Goal: Complete application form: Complete application form

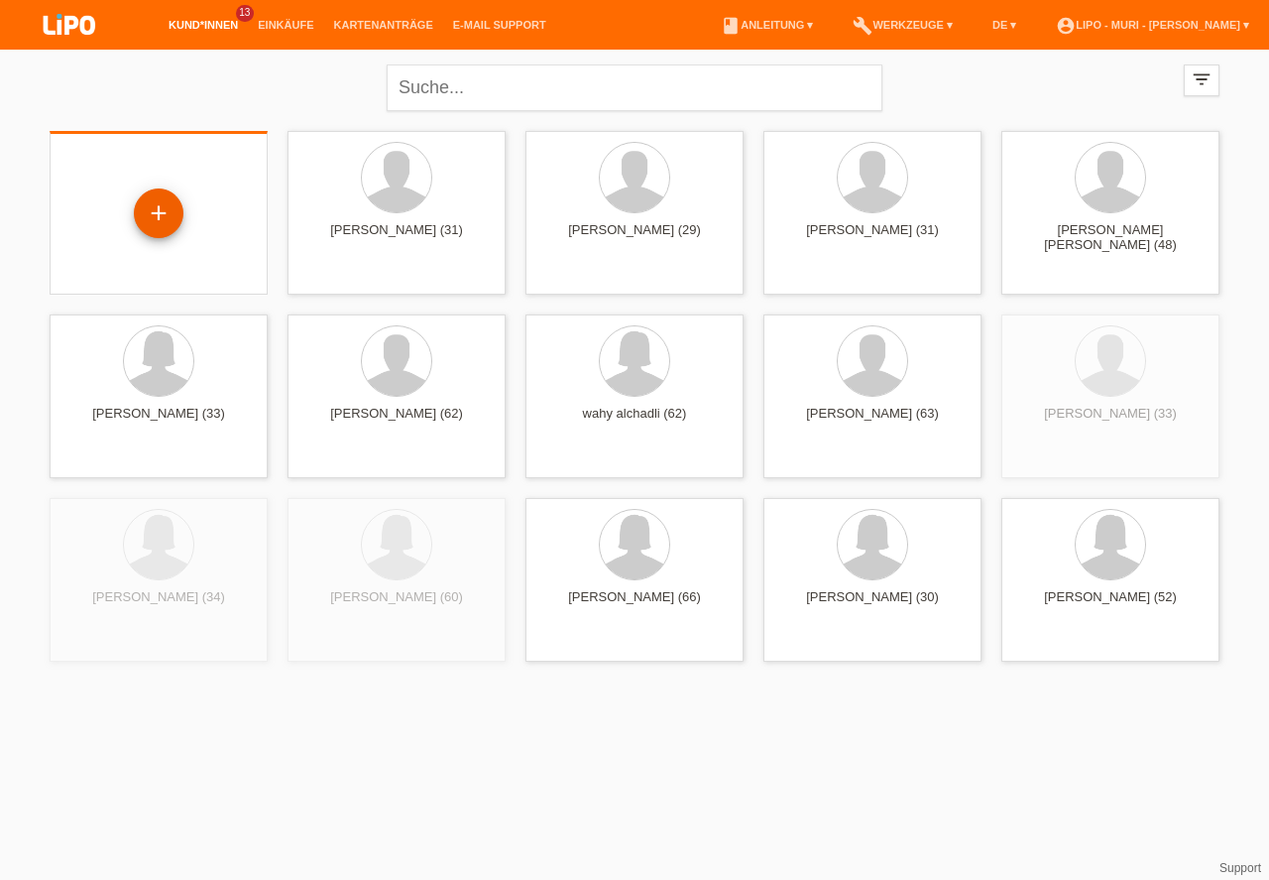
click at [153, 210] on div "+" at bounding box center [159, 213] width 48 height 34
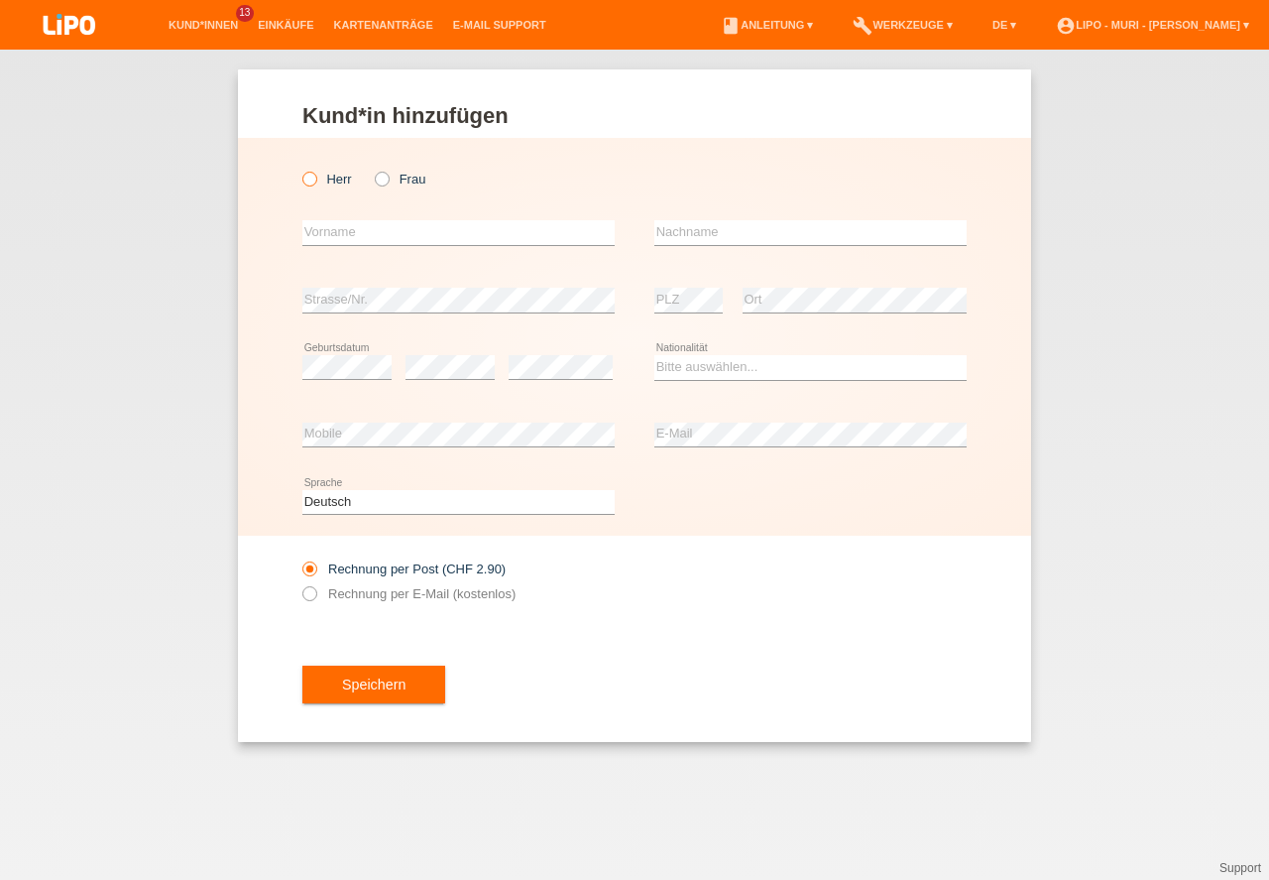
click at [299, 169] on icon at bounding box center [299, 169] width 0 height 0
click at [310, 179] on input "Herr" at bounding box center [308, 178] width 13 height 13
radio input "true"
click at [349, 240] on input "text" at bounding box center [458, 232] width 312 height 25
type input "Bruno"
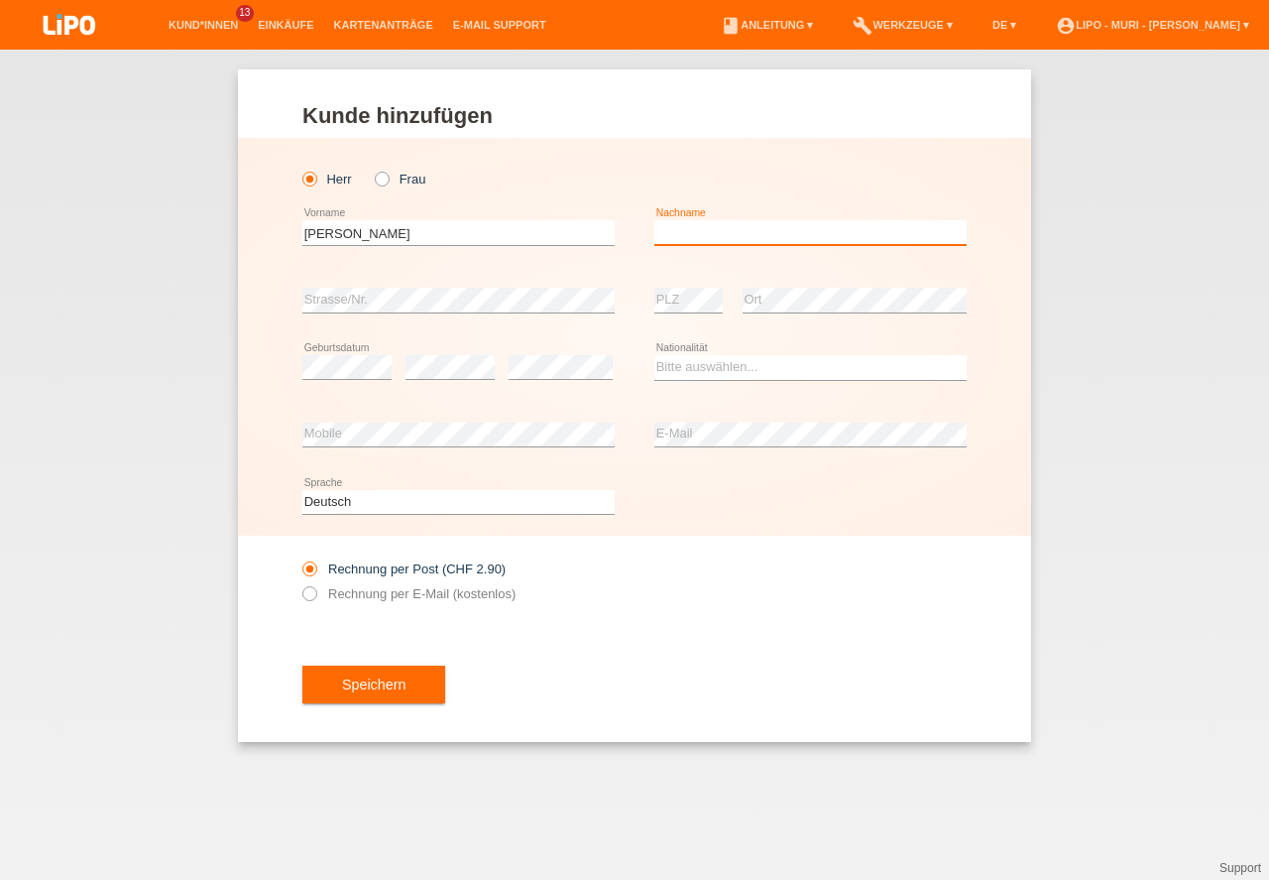
click at [825, 228] on input "text" at bounding box center [811, 232] width 312 height 25
type input "Rubin"
click at [446, 384] on div "error" at bounding box center [450, 367] width 89 height 67
click at [724, 366] on select "Bitte auswählen... Schweiz Deutschland Liechtenstein Österreich ------------ Af…" at bounding box center [811, 367] width 312 height 24
select select "CH"
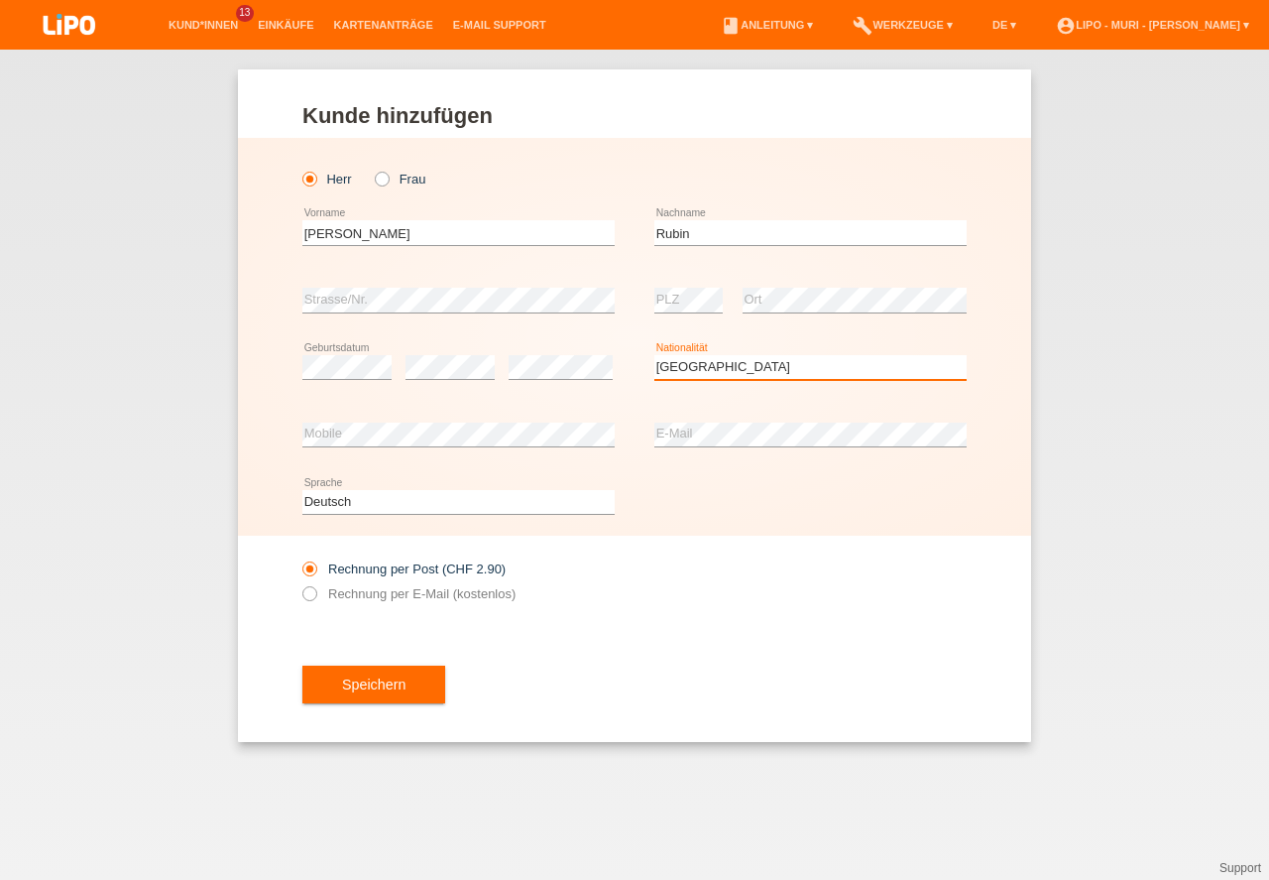
click at [0, 0] on option "Schweiz" at bounding box center [0, 0] width 0 height 0
click at [299, 583] on icon at bounding box center [299, 583] width 0 height 0
click at [312, 597] on input "Rechnung per E-Mail (kostenlos)" at bounding box center [308, 598] width 13 height 25
radio input "true"
drag, startPoint x: 777, startPoint y: 619, endPoint x: 786, endPoint y: 617, distance: 10.1
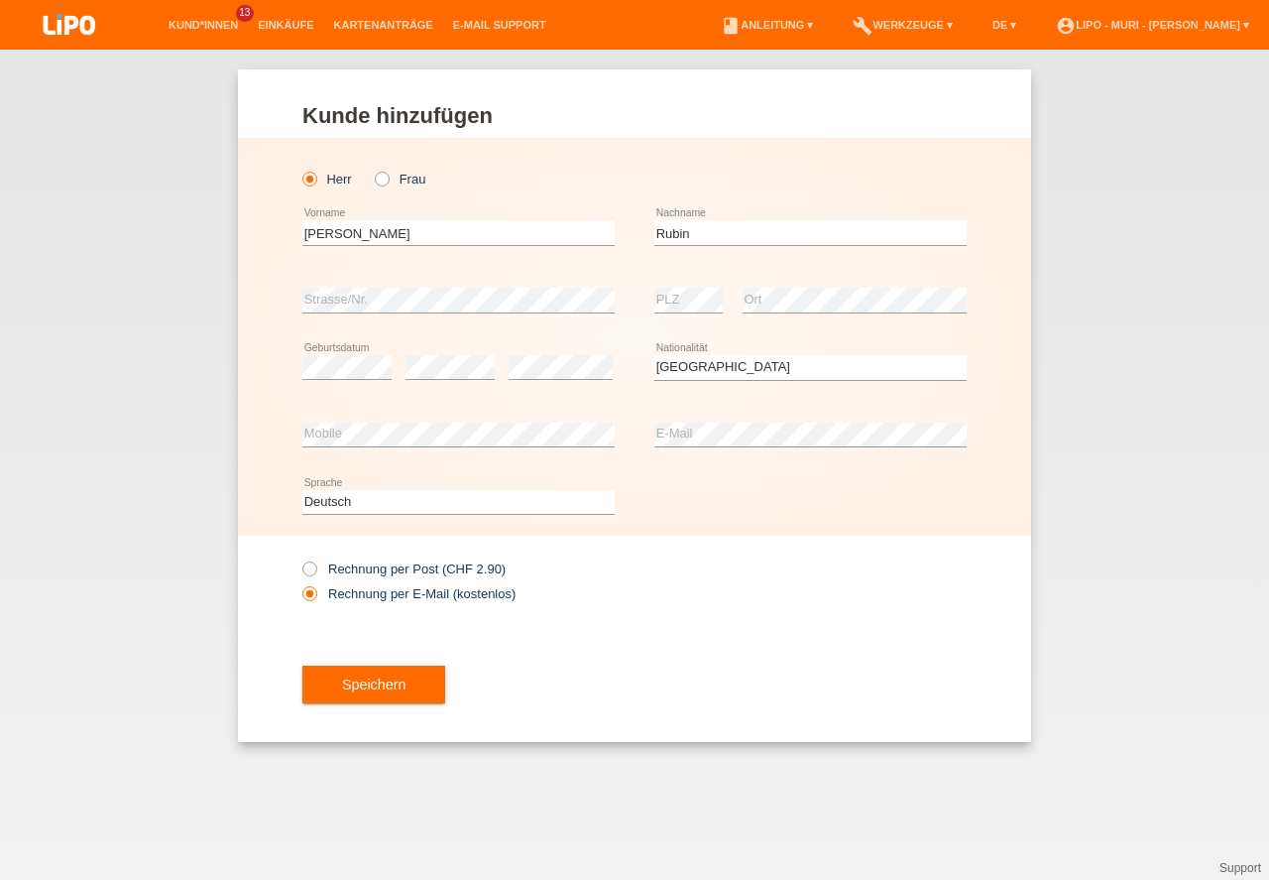
click at [787, 621] on div "Rechnung per Post (CHF 2.90) Rechnung per E-Mail (kostenlos)" at bounding box center [634, 581] width 664 height 91
click at [368, 688] on button "Speichern" at bounding box center [373, 684] width 143 height 38
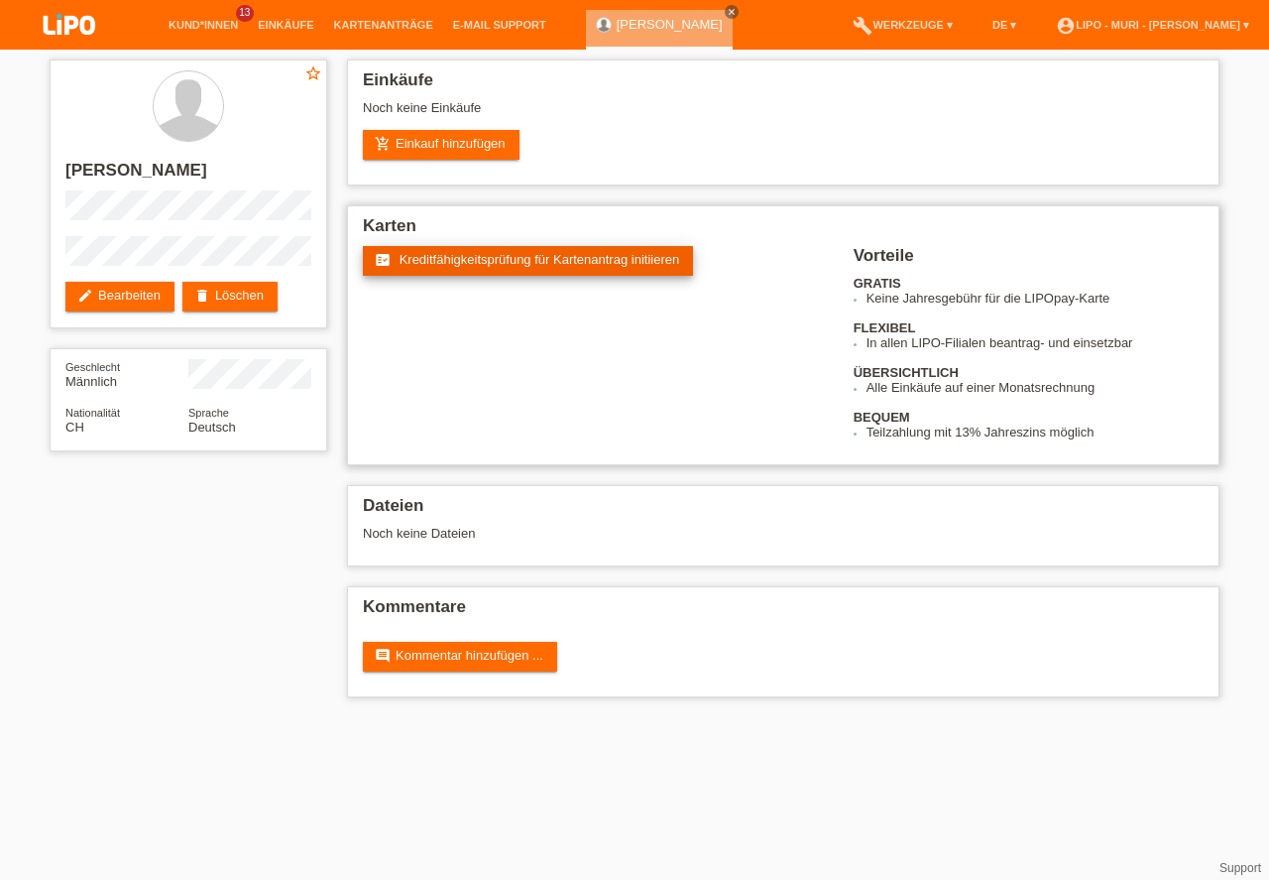
click at [534, 268] on link "fact_check Kreditfähigkeitsprüfung für Kartenantrag initiieren" at bounding box center [528, 261] width 330 height 30
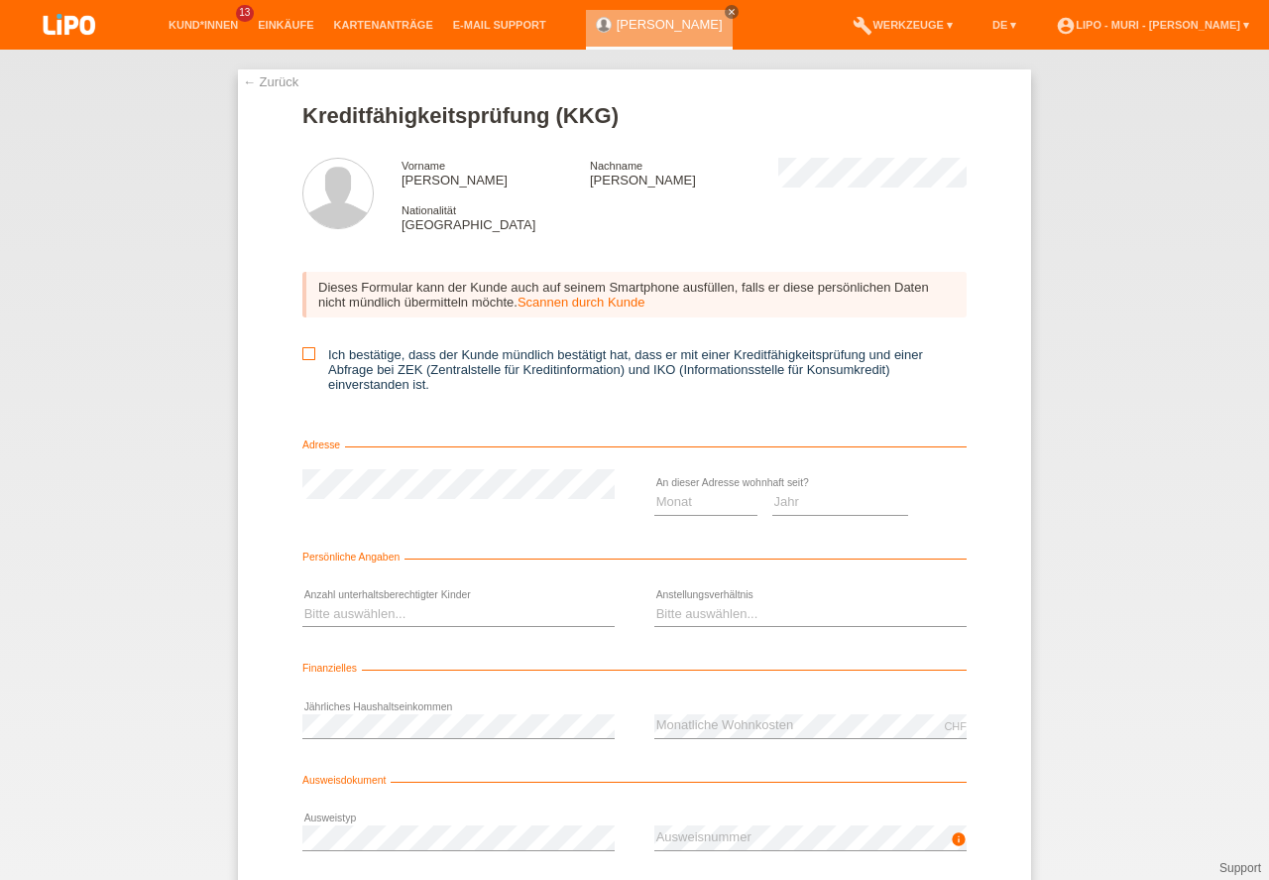
click at [305, 349] on icon at bounding box center [308, 353] width 13 height 13
click at [305, 349] on input "Ich bestätige, dass der Kunde mündlich bestätigt hat, dass er mit einer Kreditf…" at bounding box center [308, 353] width 13 height 13
checkbox input "true"
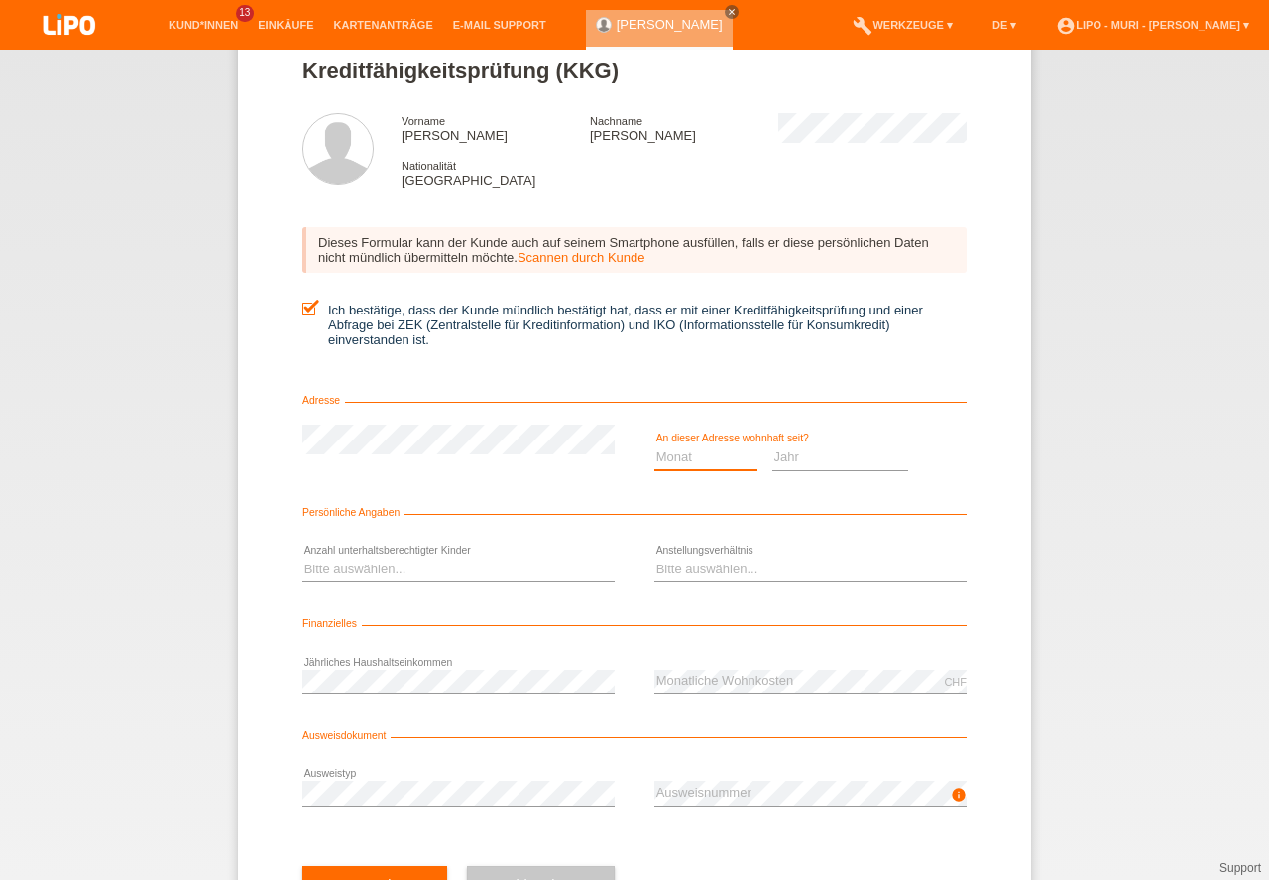
click at [694, 462] on select "Monat 01 02 03 04 05 06 07 08 09 10" at bounding box center [706, 457] width 103 height 24
select select "01"
click at [0, 0] on option "01" at bounding box center [0, 0] width 0 height 0
click at [813, 460] on select "Jahr 2025 2024 2023 2022 2021 2020 2019 2018 2017 2016 2015 2014 2013 2012 2011…" at bounding box center [841, 457] width 137 height 24
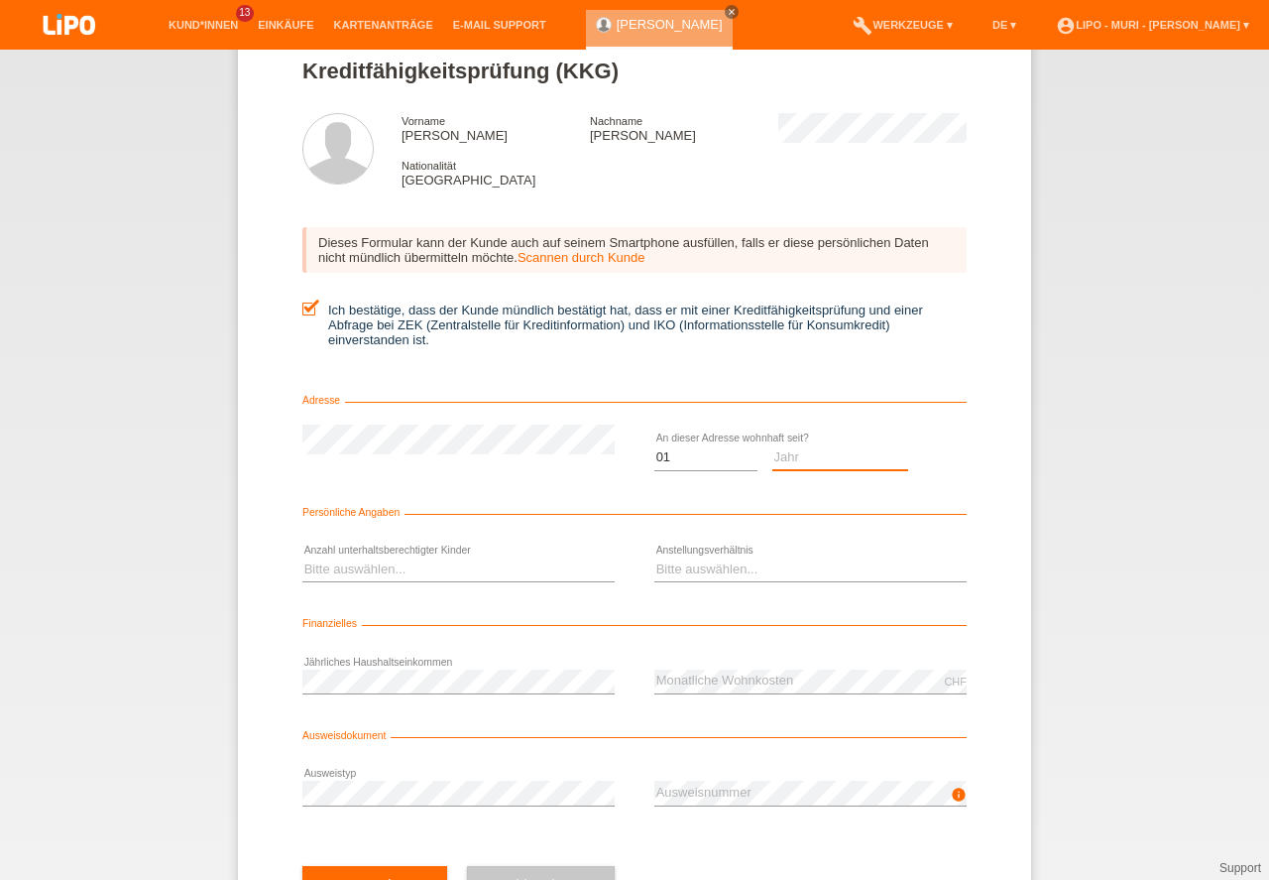
select select "2015"
click at [0, 0] on option "2015" at bounding box center [0, 0] width 0 height 0
click at [514, 575] on select "Bitte auswählen... 0 1 2 3 4 5 6 7 8 9" at bounding box center [458, 569] width 312 height 24
click at [0, 0] on option "0" at bounding box center [0, 0] width 0 height 0
click at [327, 570] on select "Bitte auswählen... 0 1 2 3 4 5 6 7 8 9" at bounding box center [458, 569] width 312 height 24
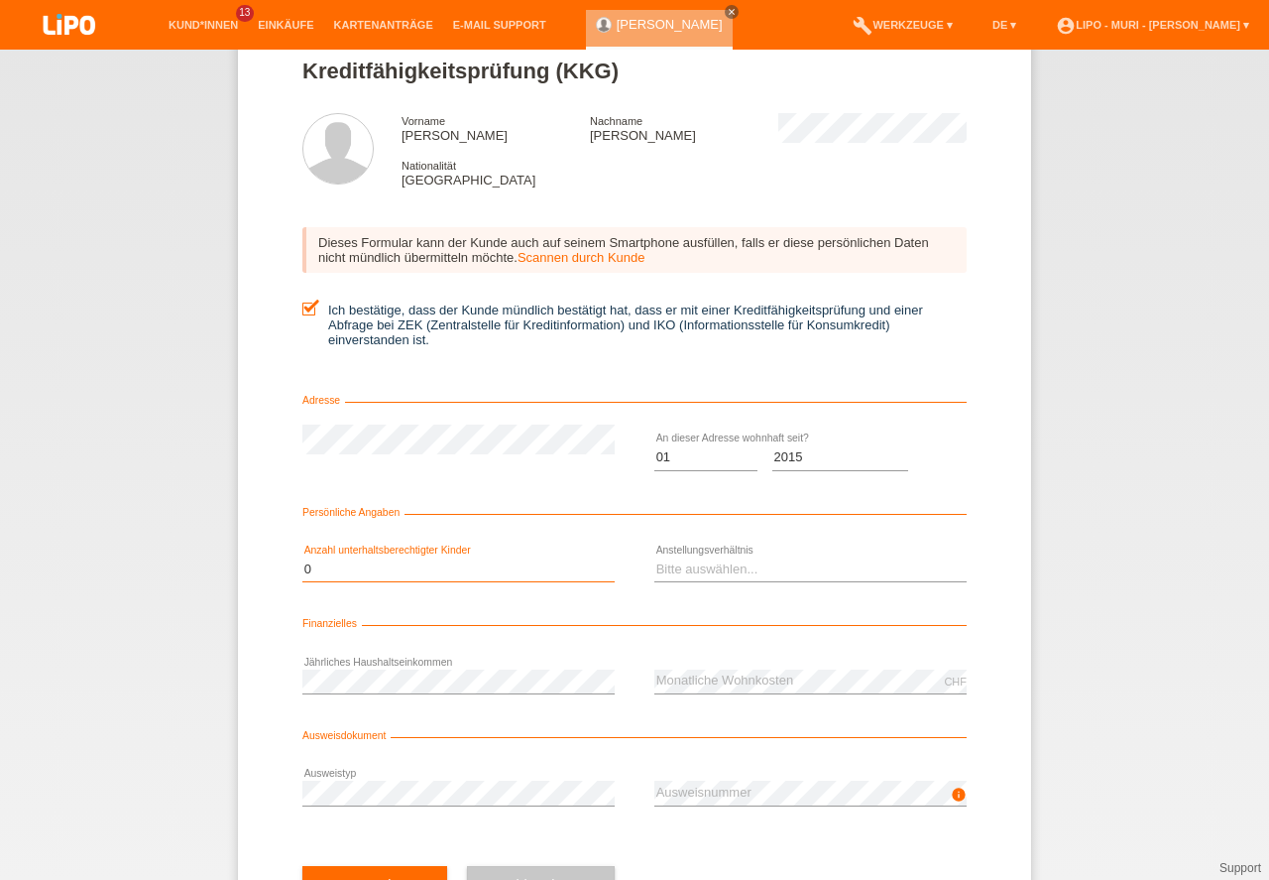
select select "1"
click at [0, 0] on option "1" at bounding box center [0, 0] width 0 height 0
click at [710, 578] on select "Bitte auswählen... Unbefristet Befristet Lehrling/Student Pensioniert Nicht arb…" at bounding box center [811, 569] width 312 height 24
select select "UNLIMITED"
click at [0, 0] on option "Unbefristet" at bounding box center [0, 0] width 0 height 0
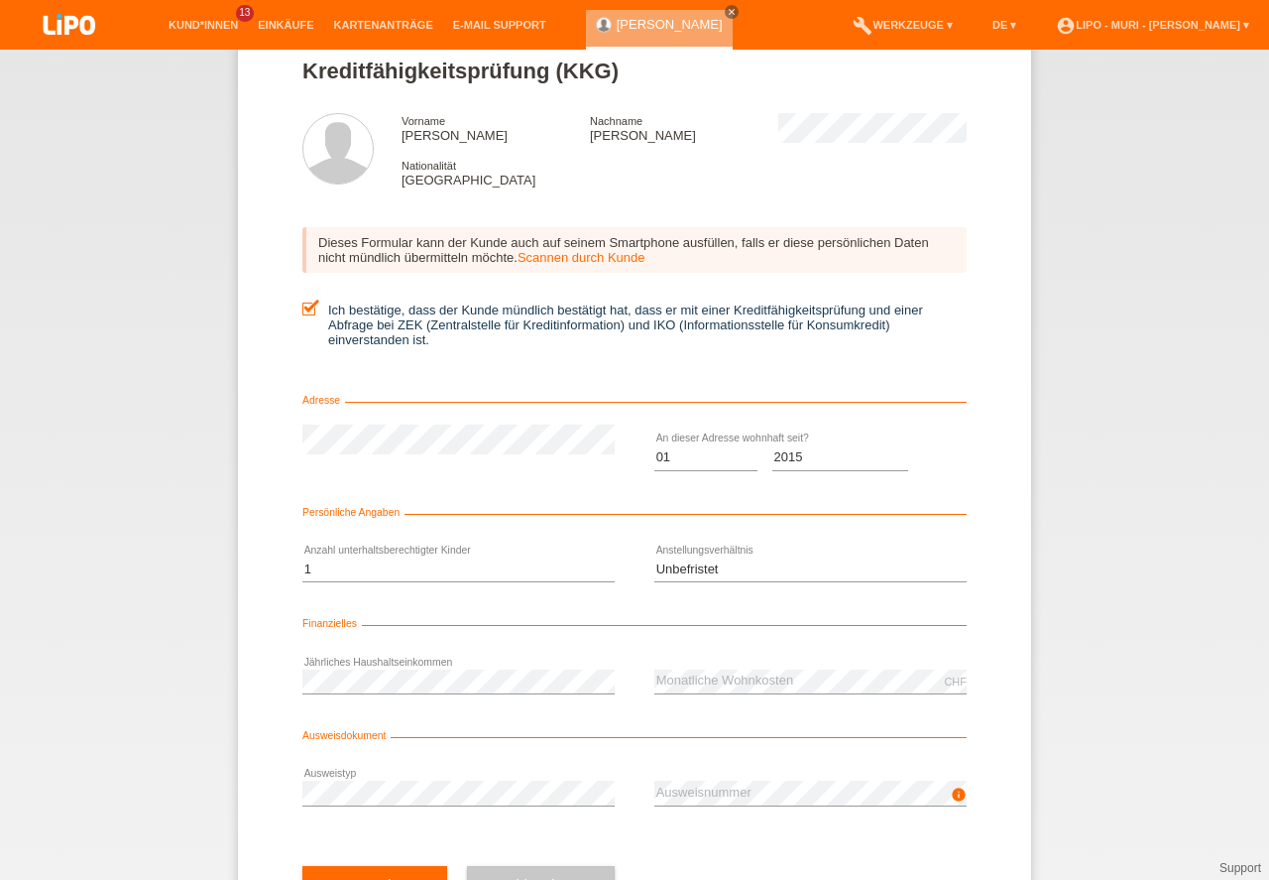
click at [460, 778] on div "error Ausweistyp" at bounding box center [458, 793] width 312 height 67
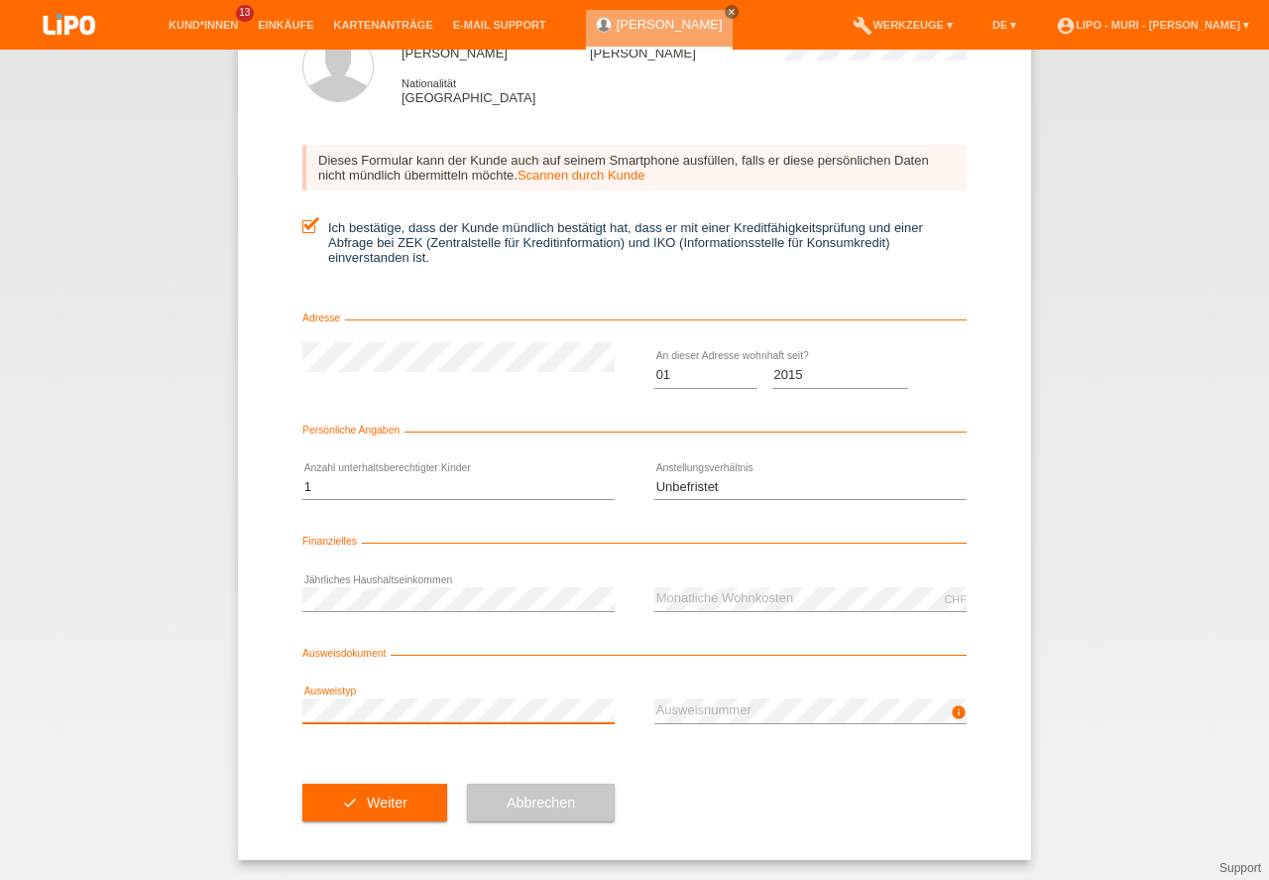
scroll to position [86, 0]
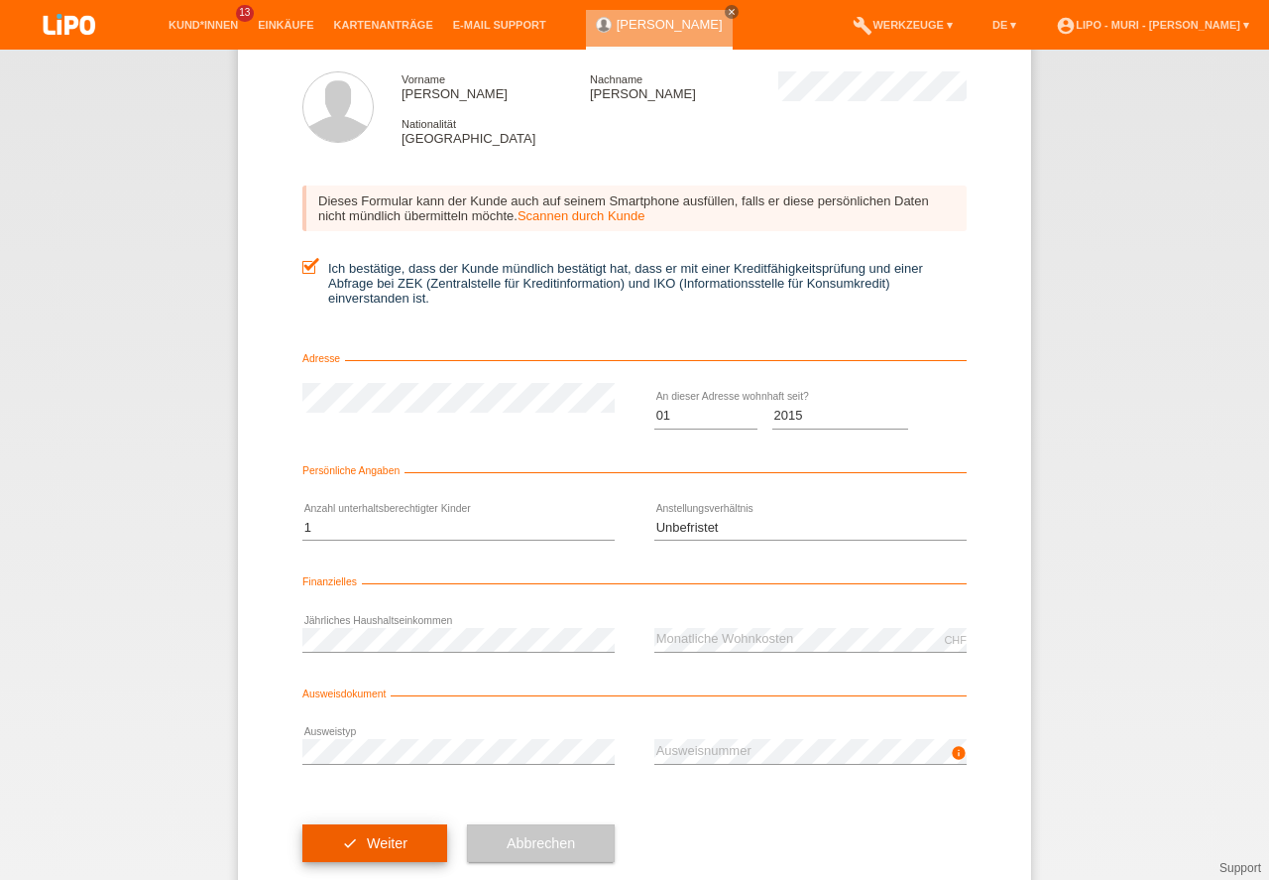
click at [374, 851] on button "check Weiter" at bounding box center [374, 843] width 145 height 38
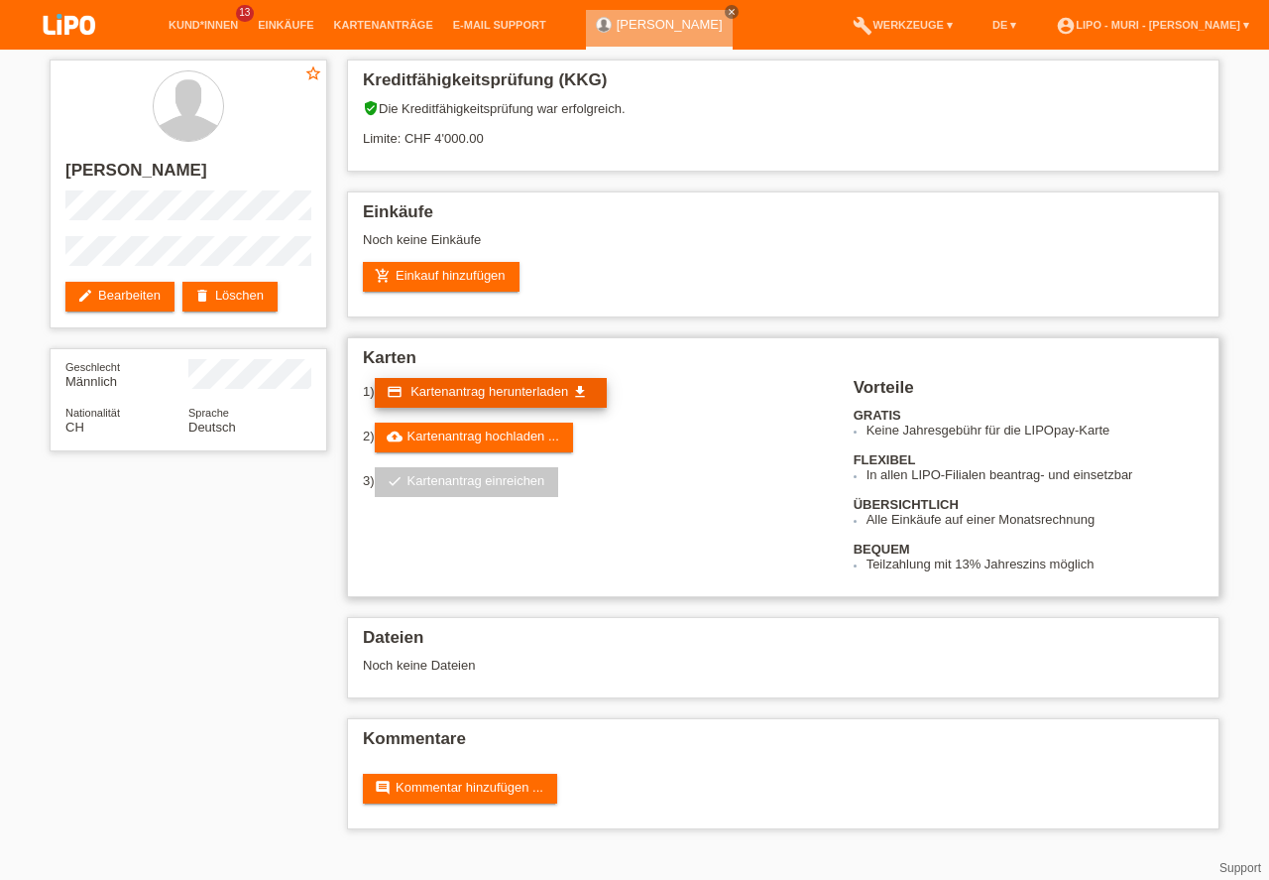
click at [496, 386] on span "Kartenantrag herunterladen" at bounding box center [490, 391] width 158 height 15
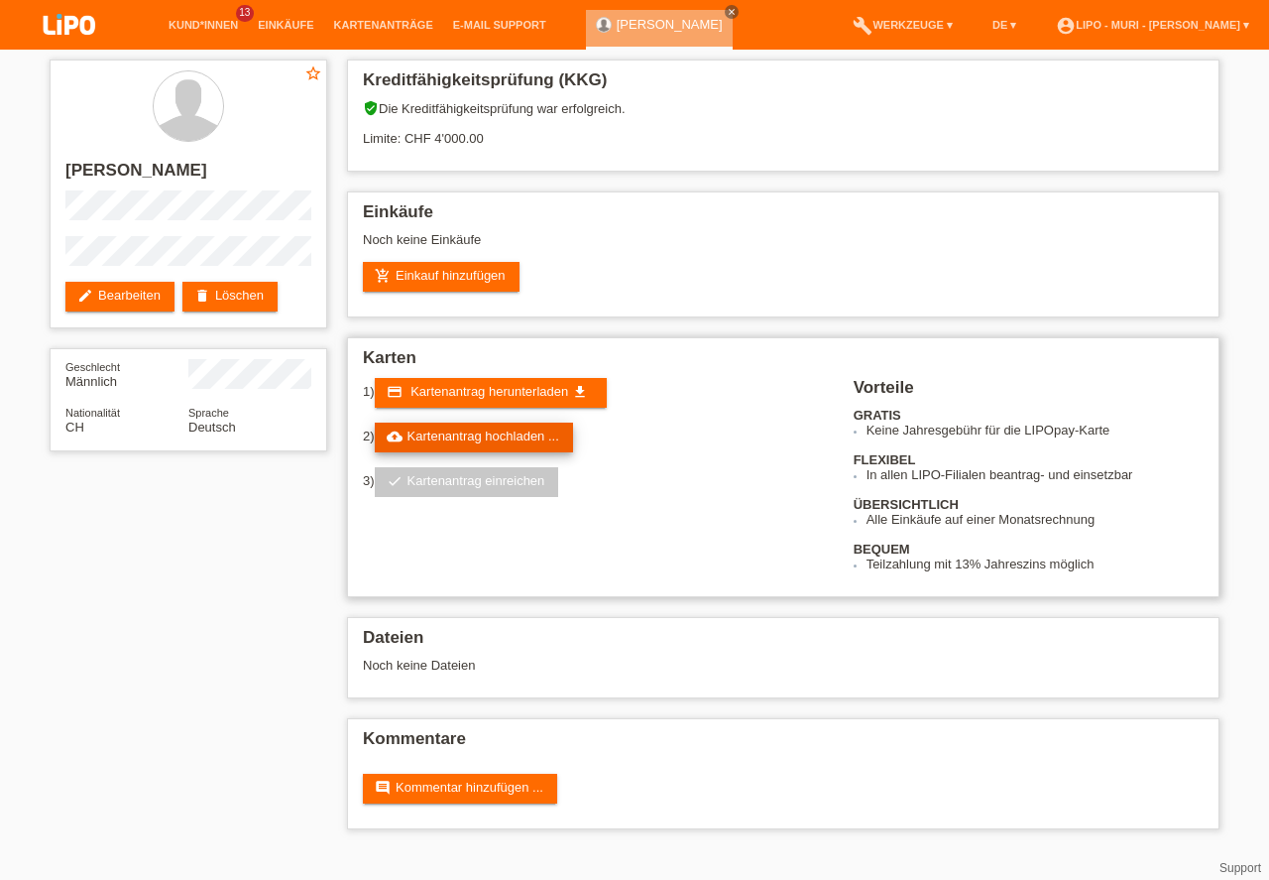
click at [528, 445] on link "cloud_upload Kartenantrag hochladen ..." at bounding box center [474, 437] width 198 height 30
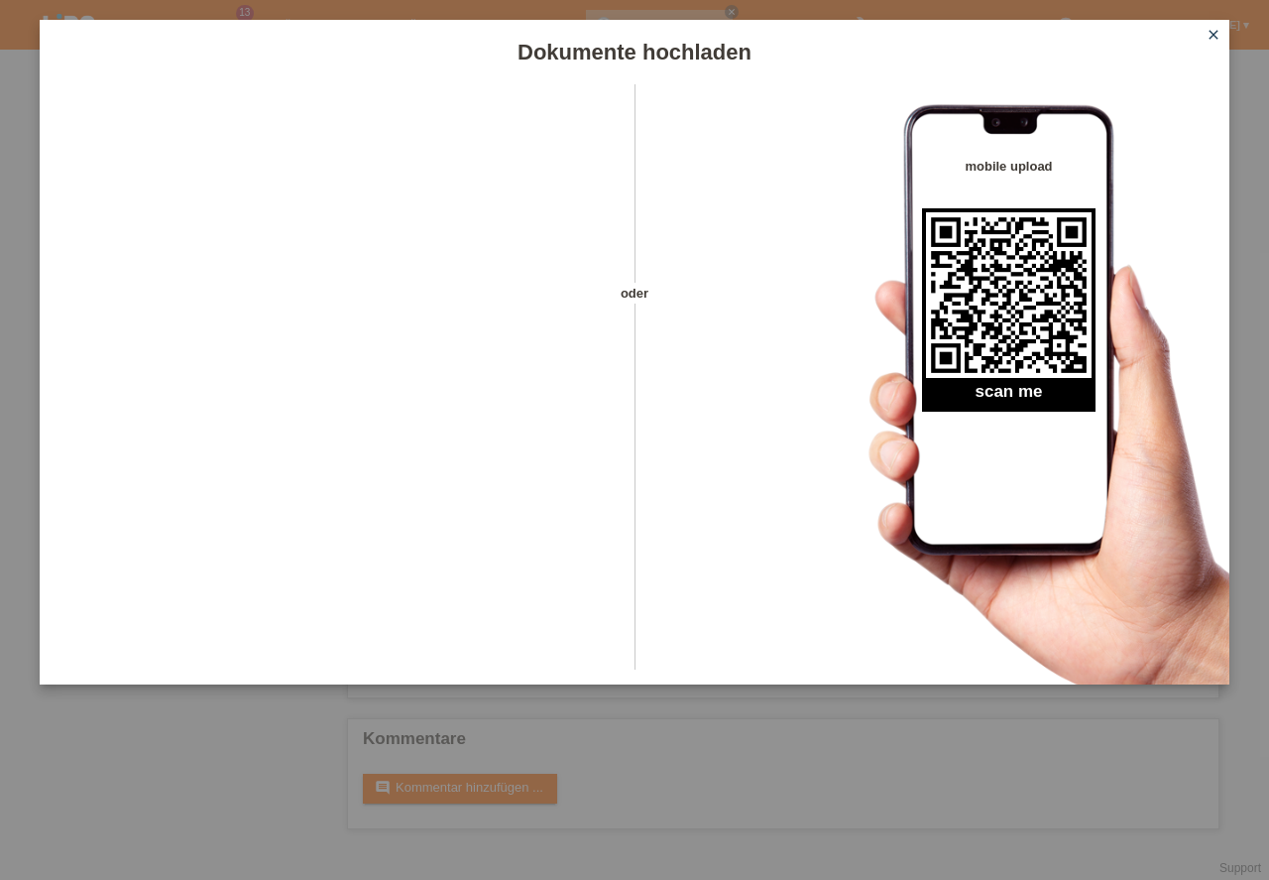
click at [1220, 32] on icon "close" at bounding box center [1214, 35] width 16 height 16
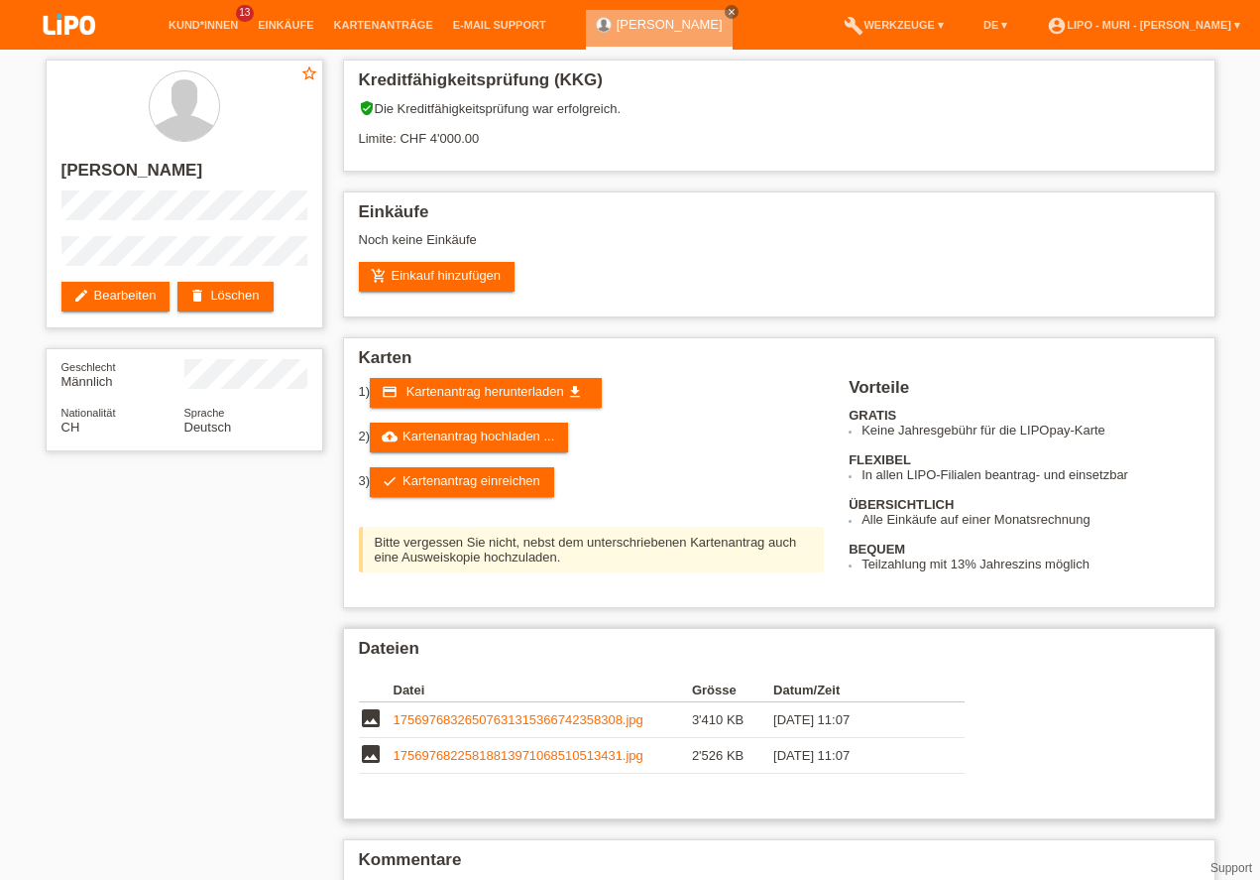
scroll to position [90, 0]
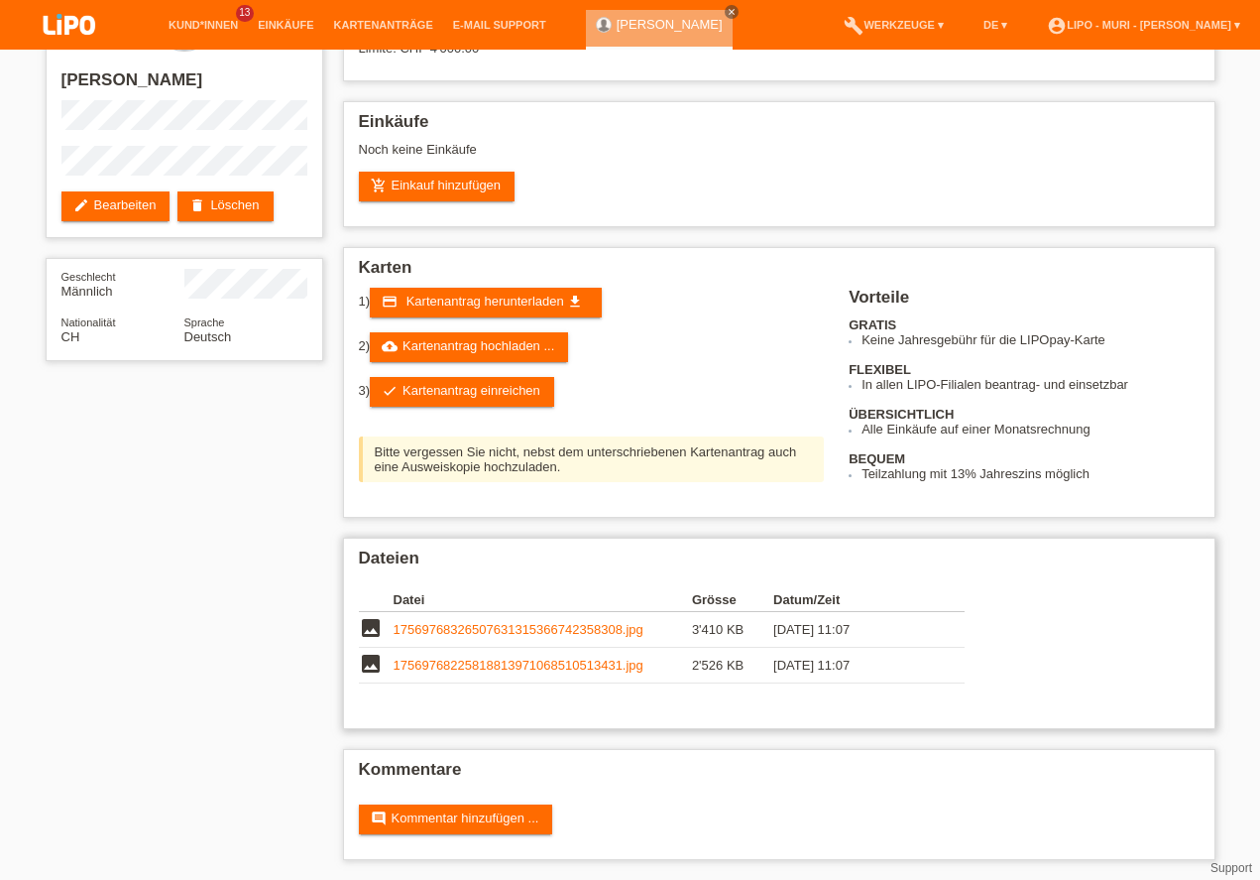
click at [1066, 698] on div "Datei Grösse Datum/Zeit image 17569768326507631315366742358308.jpg 3'410 KB 04.…" at bounding box center [779, 640] width 841 height 125
click at [651, 721] on div "Dateien Datei Grösse Datum/Zeit image 17569768326507631315366742358308.jpg 3'41…" at bounding box center [779, 633] width 873 height 191
click at [993, 558] on h2 "Dateien" at bounding box center [779, 563] width 841 height 30
click at [765, 786] on h2 "Kommentare" at bounding box center [779, 775] width 841 height 30
click at [441, 830] on link "comment Kommentar hinzufügen ..." at bounding box center [456, 819] width 194 height 30
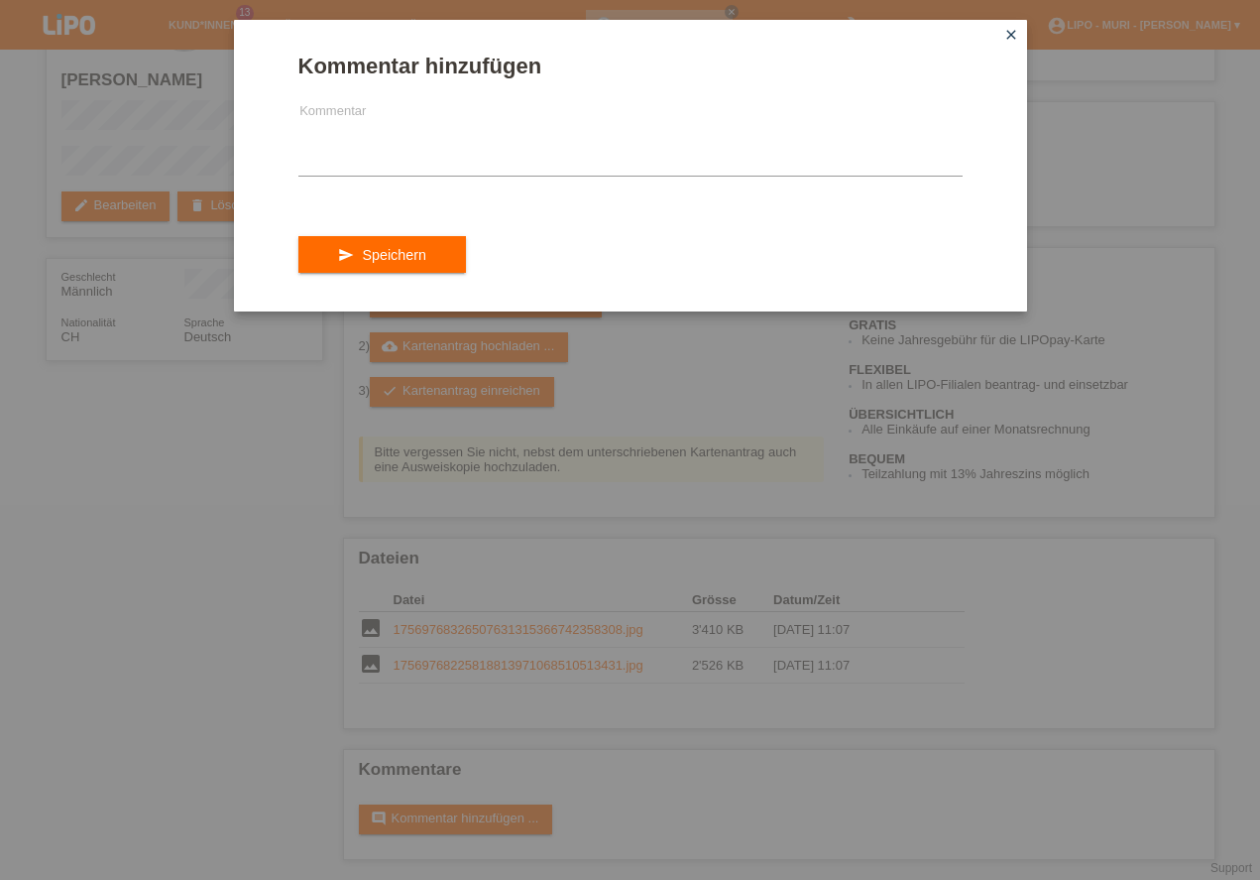
click at [1016, 28] on icon "close" at bounding box center [1012, 35] width 16 height 16
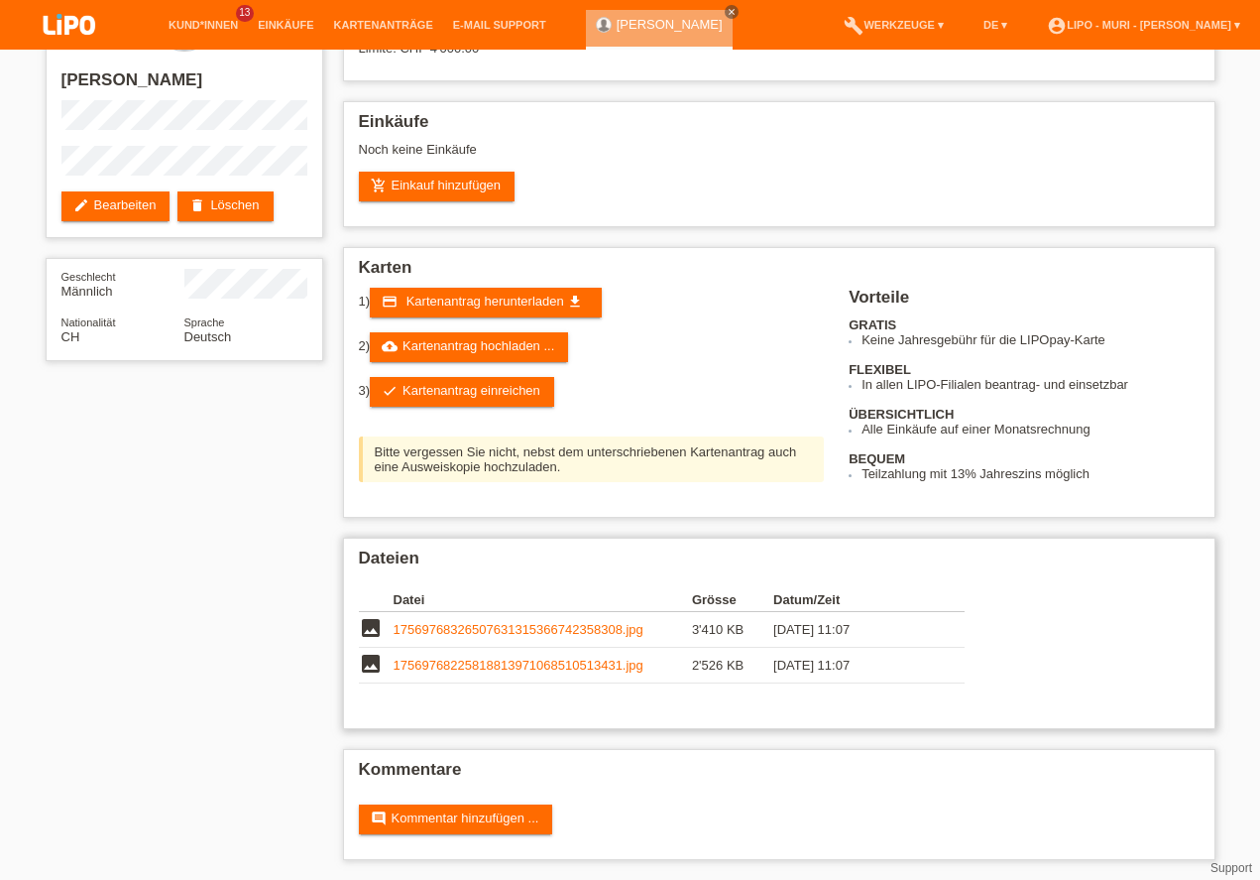
click at [1003, 667] on div "Datei Grösse Datum/Zeit image 17569768326507631315366742358308.jpg 3'410 KB 04.…" at bounding box center [779, 640] width 841 height 125
click at [535, 345] on link "cloud_upload Kartenantrag hochladen ..." at bounding box center [469, 347] width 198 height 30
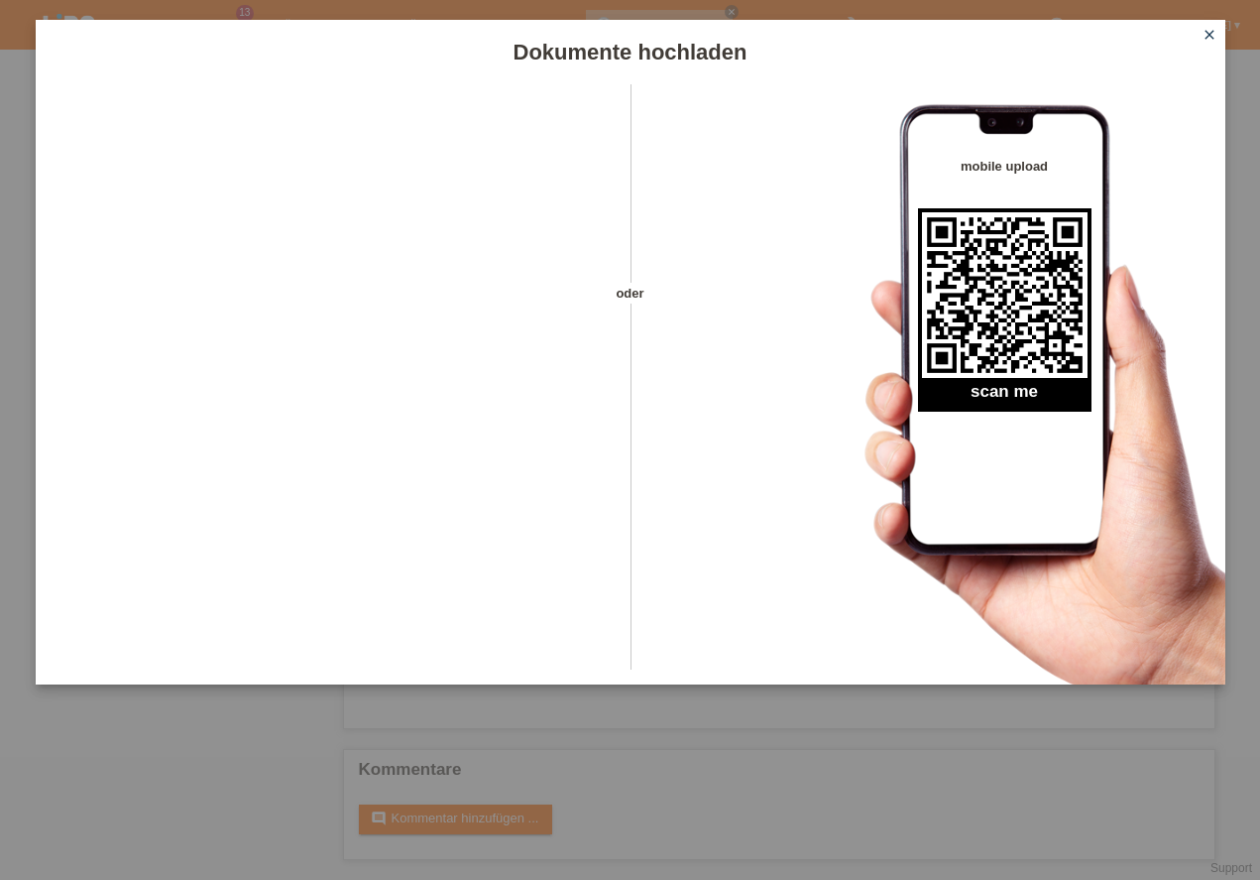
click at [1209, 33] on icon "close" at bounding box center [1210, 35] width 16 height 16
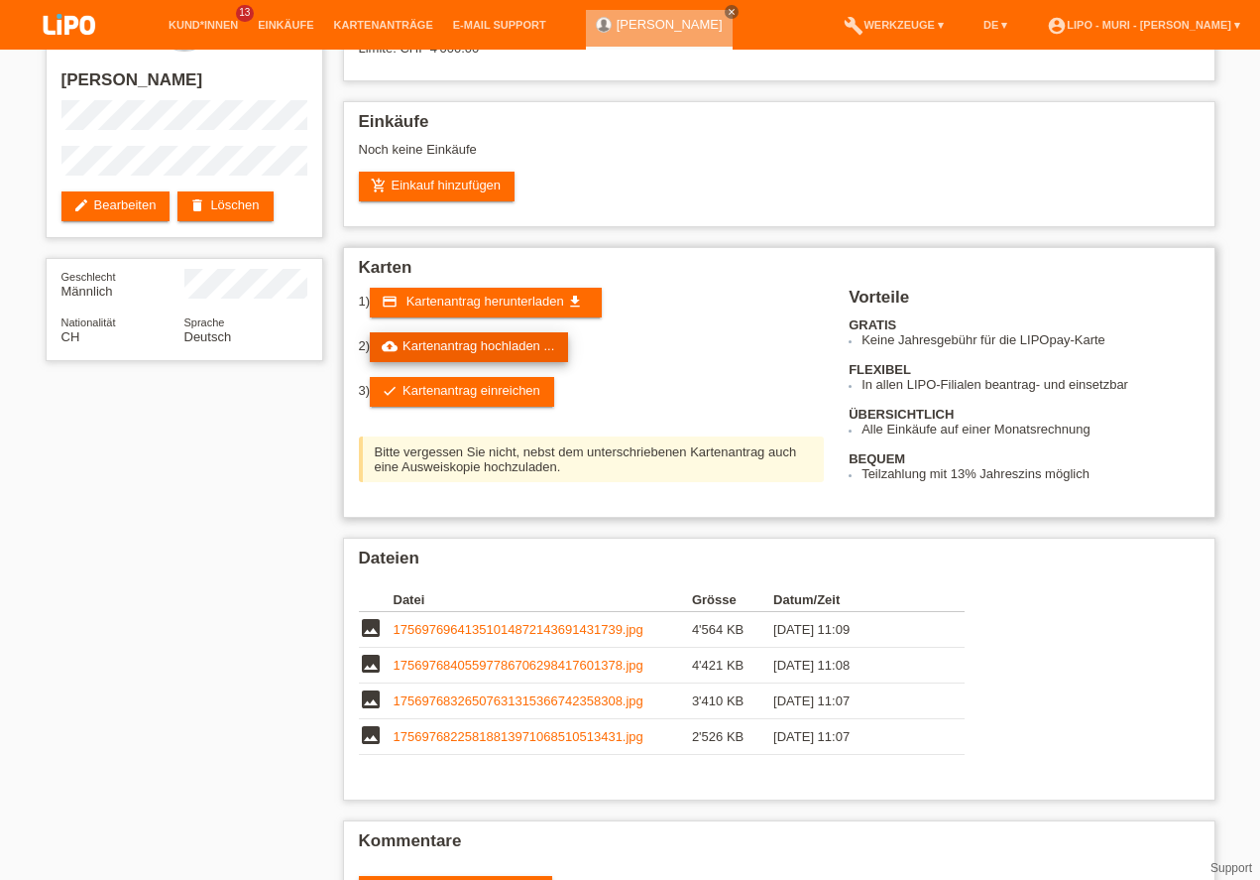
scroll to position [90, 0]
click at [490, 349] on link "cloud_upload Kartenantrag hochladen ..." at bounding box center [469, 347] width 198 height 30
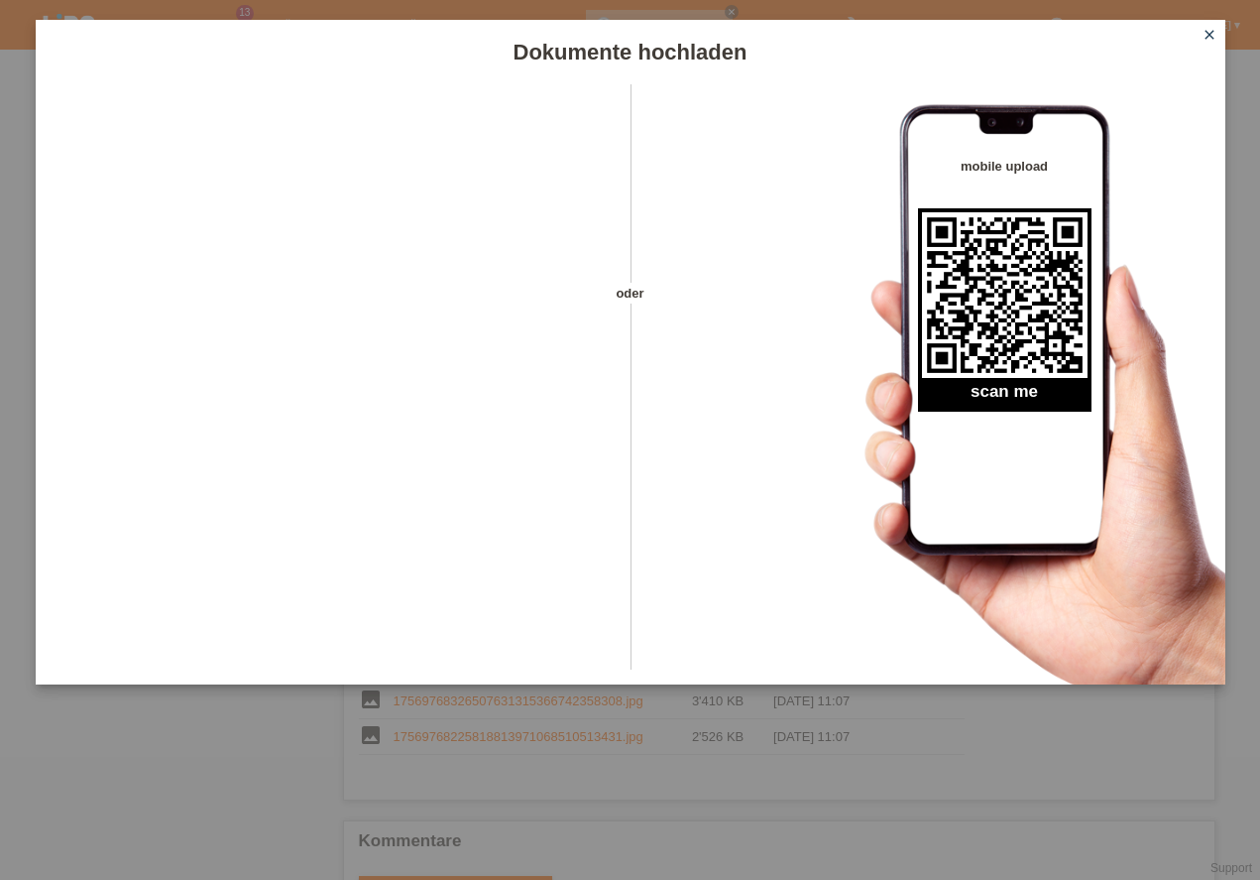
click at [1203, 39] on icon "close" at bounding box center [1210, 35] width 16 height 16
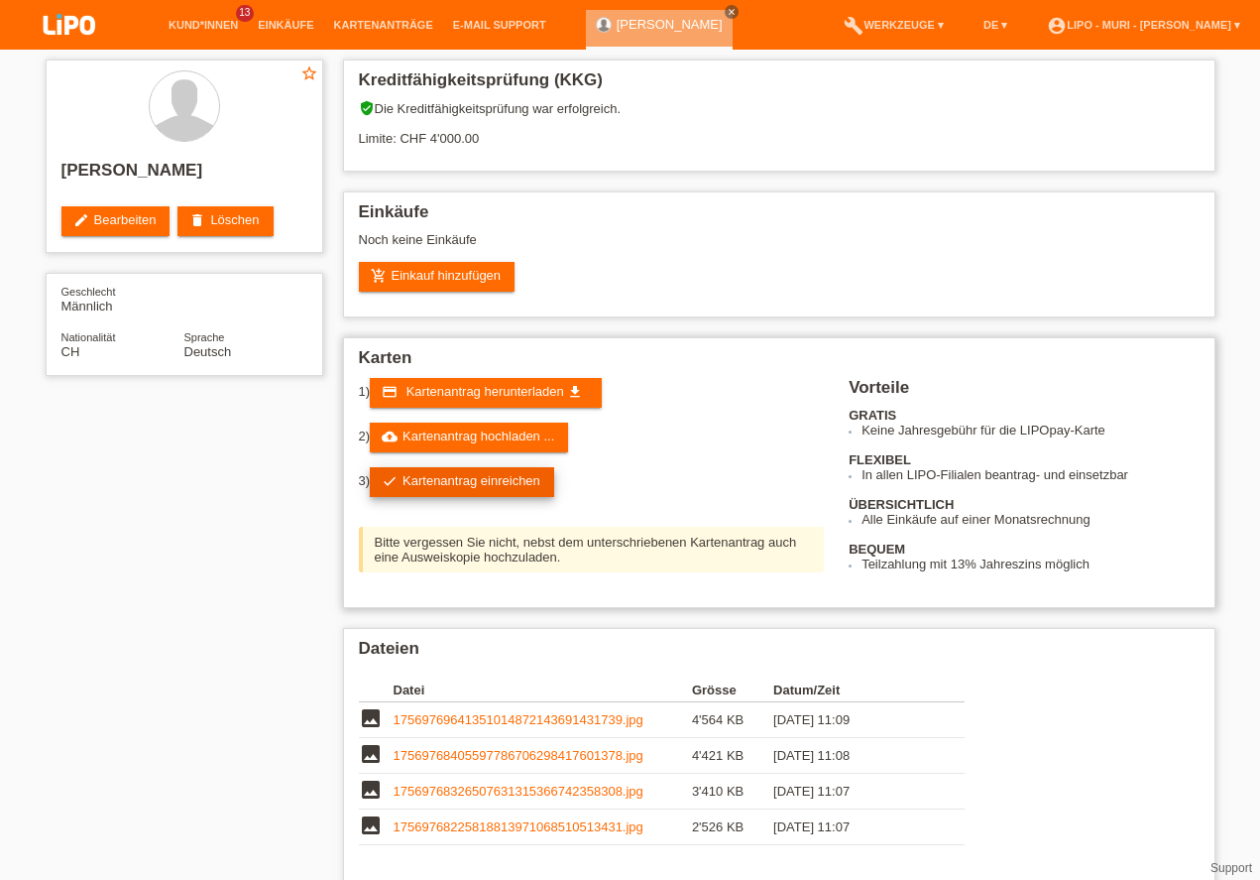
scroll to position [90, 0]
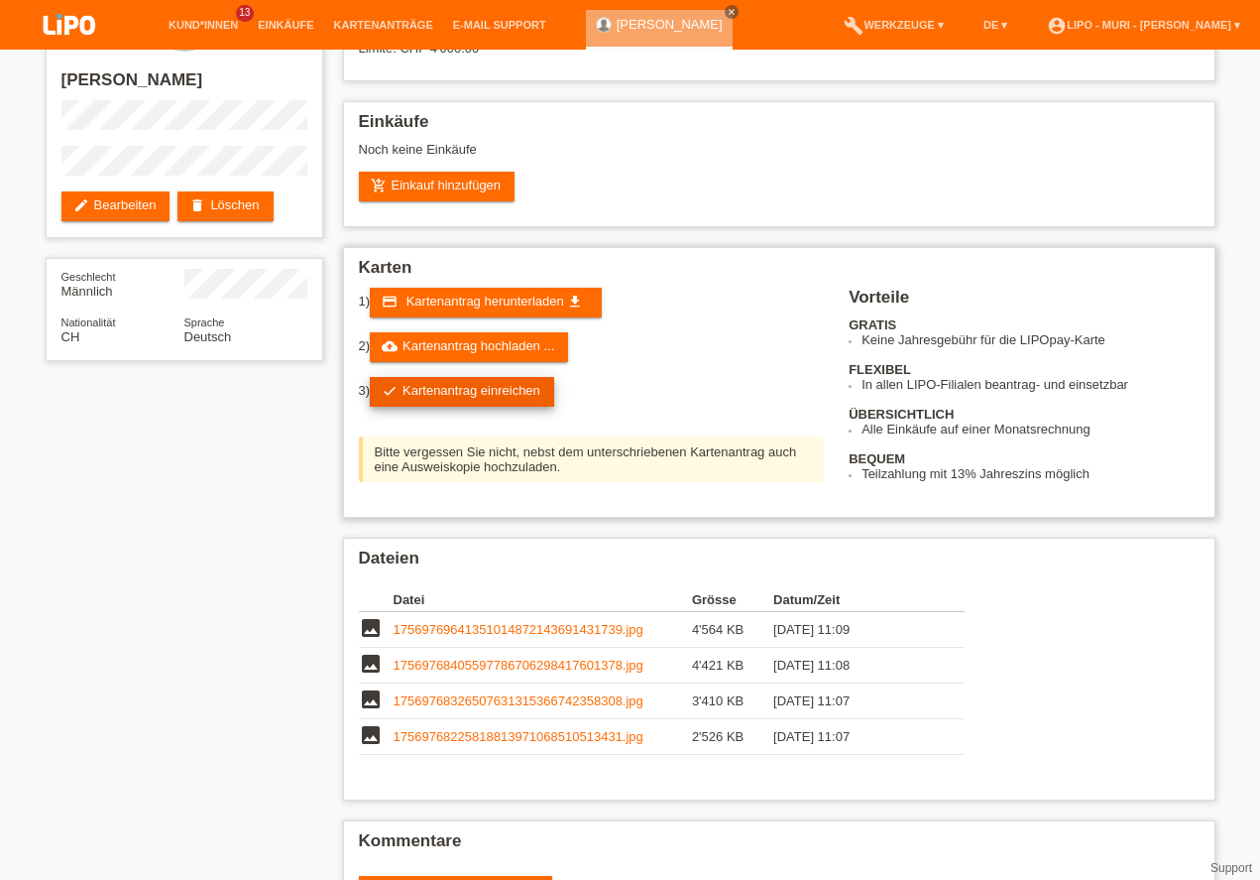
click at [477, 393] on link "check Kartenantrag einreichen" at bounding box center [462, 392] width 184 height 30
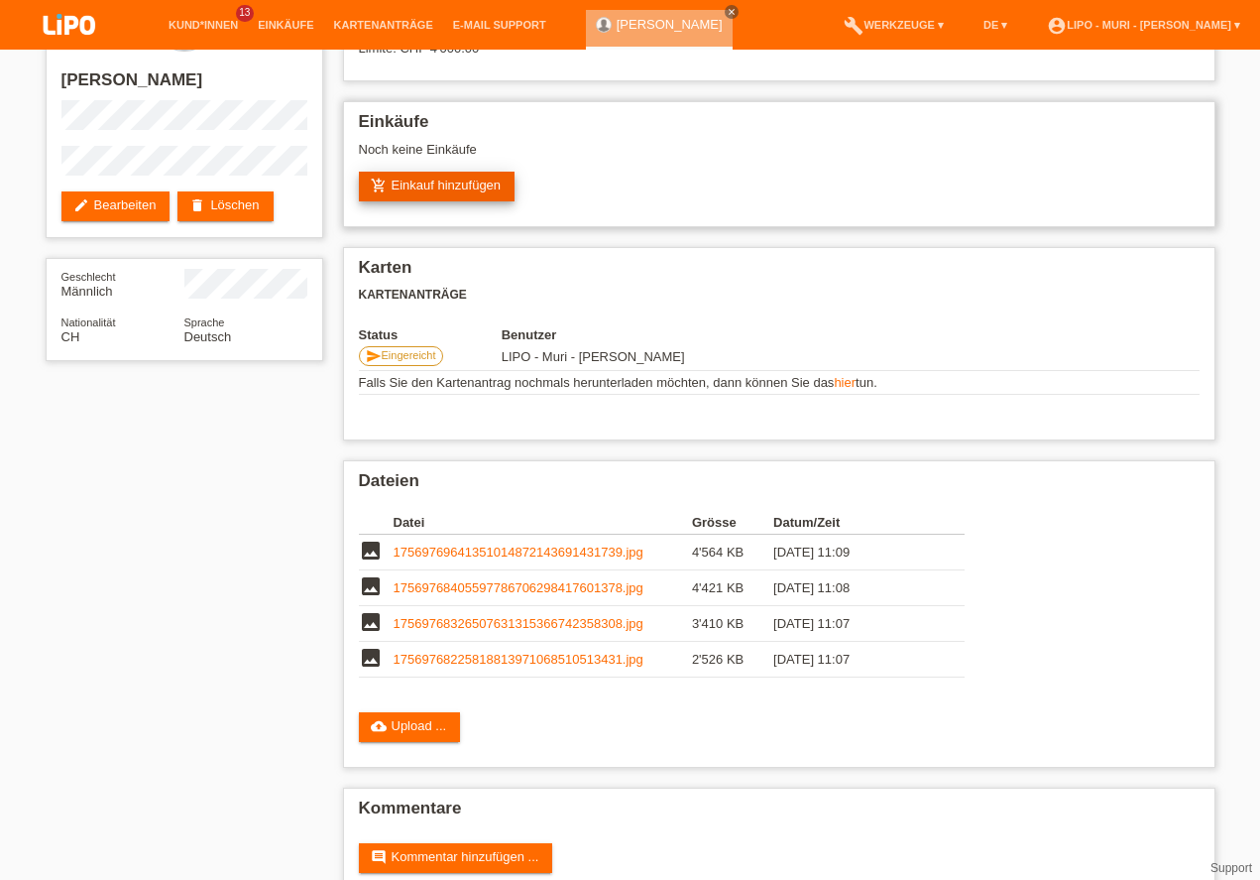
click at [433, 201] on link "add_shopping_cart Einkauf hinzufügen" at bounding box center [437, 187] width 157 height 30
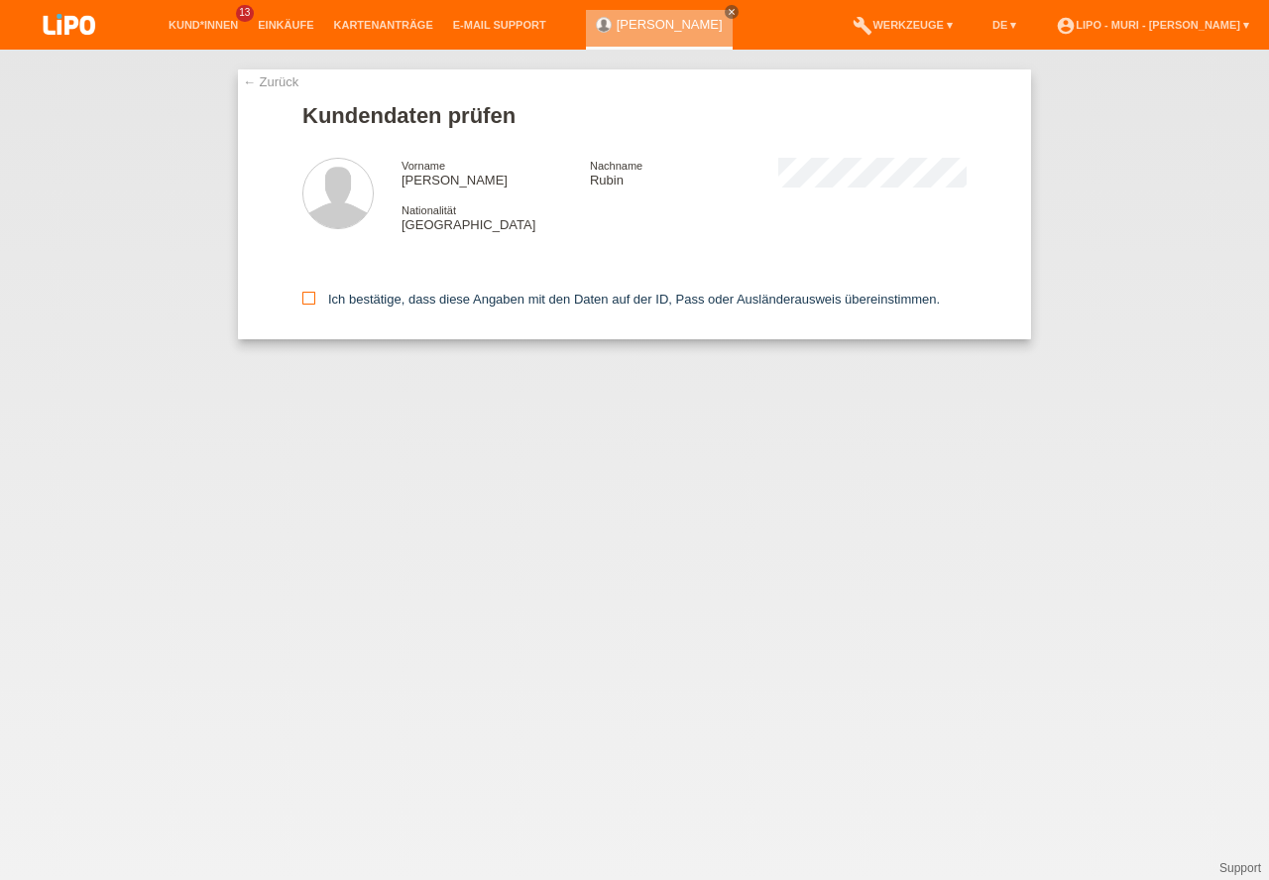
click at [311, 302] on icon at bounding box center [308, 298] width 13 height 13
click at [311, 302] on input "Ich bestätige, dass diese Angaben mit den Daten auf der ID, Pass oder Ausländer…" at bounding box center [308, 298] width 13 height 13
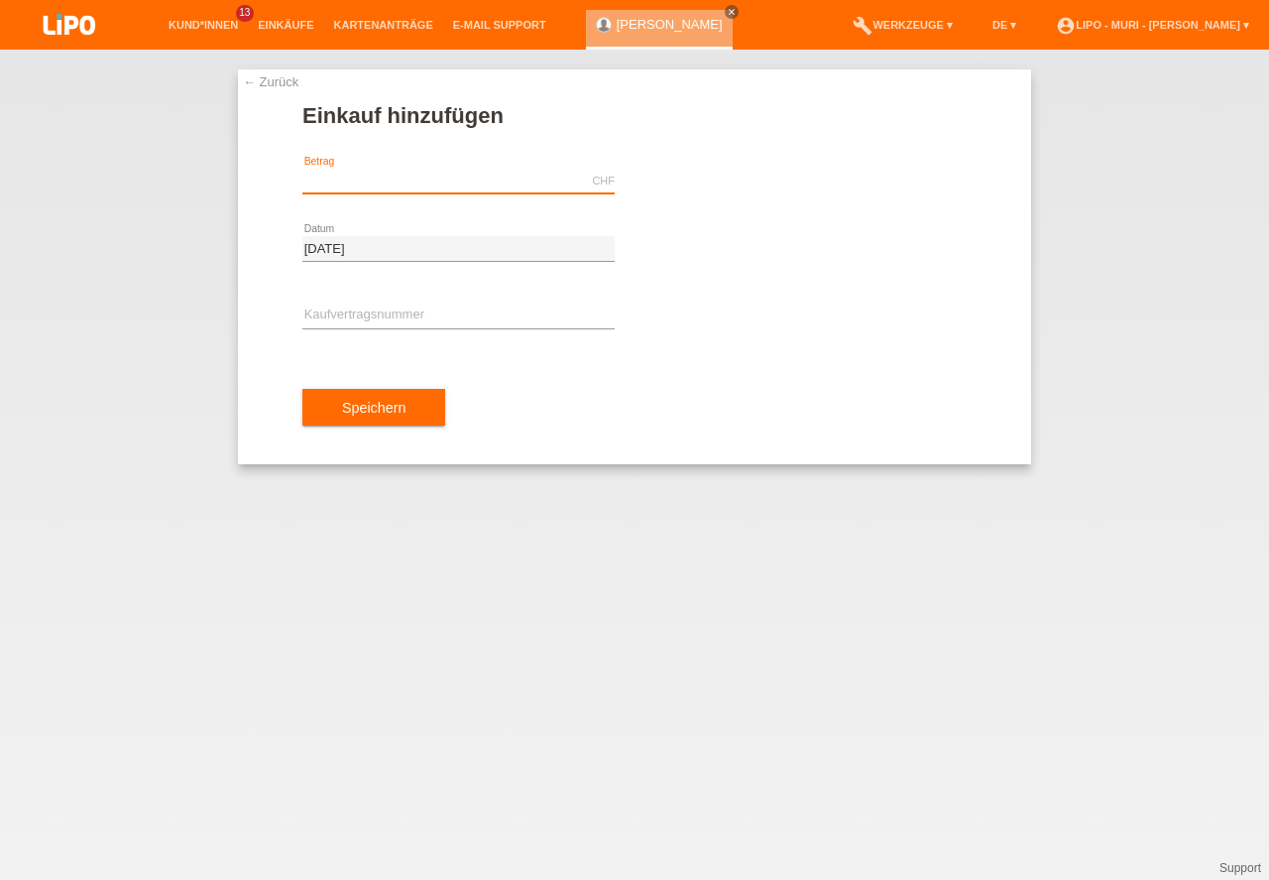
click at [387, 182] on input "text" at bounding box center [458, 181] width 312 height 25
click at [270, 830] on div "← Zurück Einkauf hinzufügen CHF error Betrag 04.09.2025 error" at bounding box center [634, 465] width 1269 height 830
click at [393, 174] on input "text" at bounding box center [458, 181] width 312 height 25
type input "839.00"
click at [349, 327] on input "text" at bounding box center [458, 315] width 312 height 25
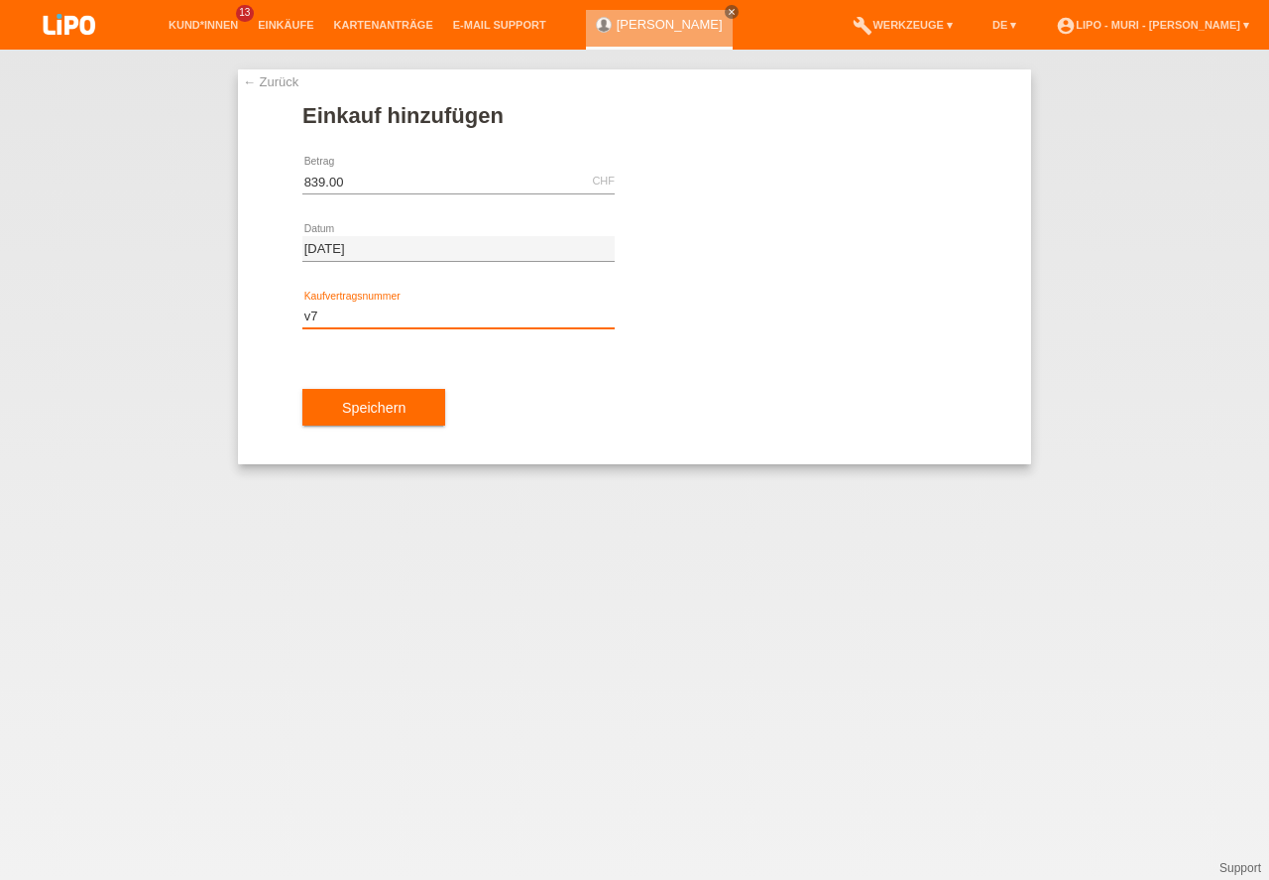
type input "v"
type input "V70993"
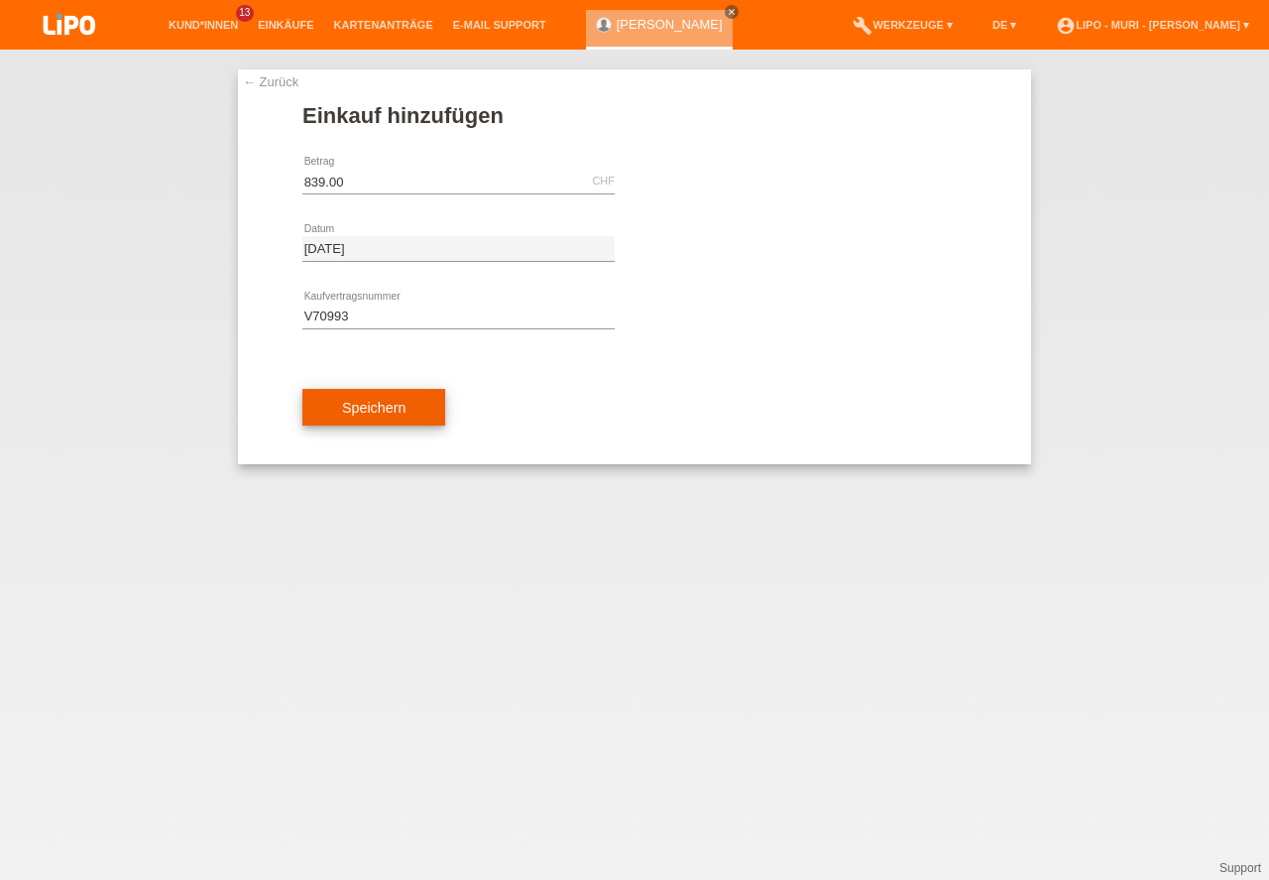
click at [337, 410] on button "Speichern" at bounding box center [373, 408] width 143 height 38
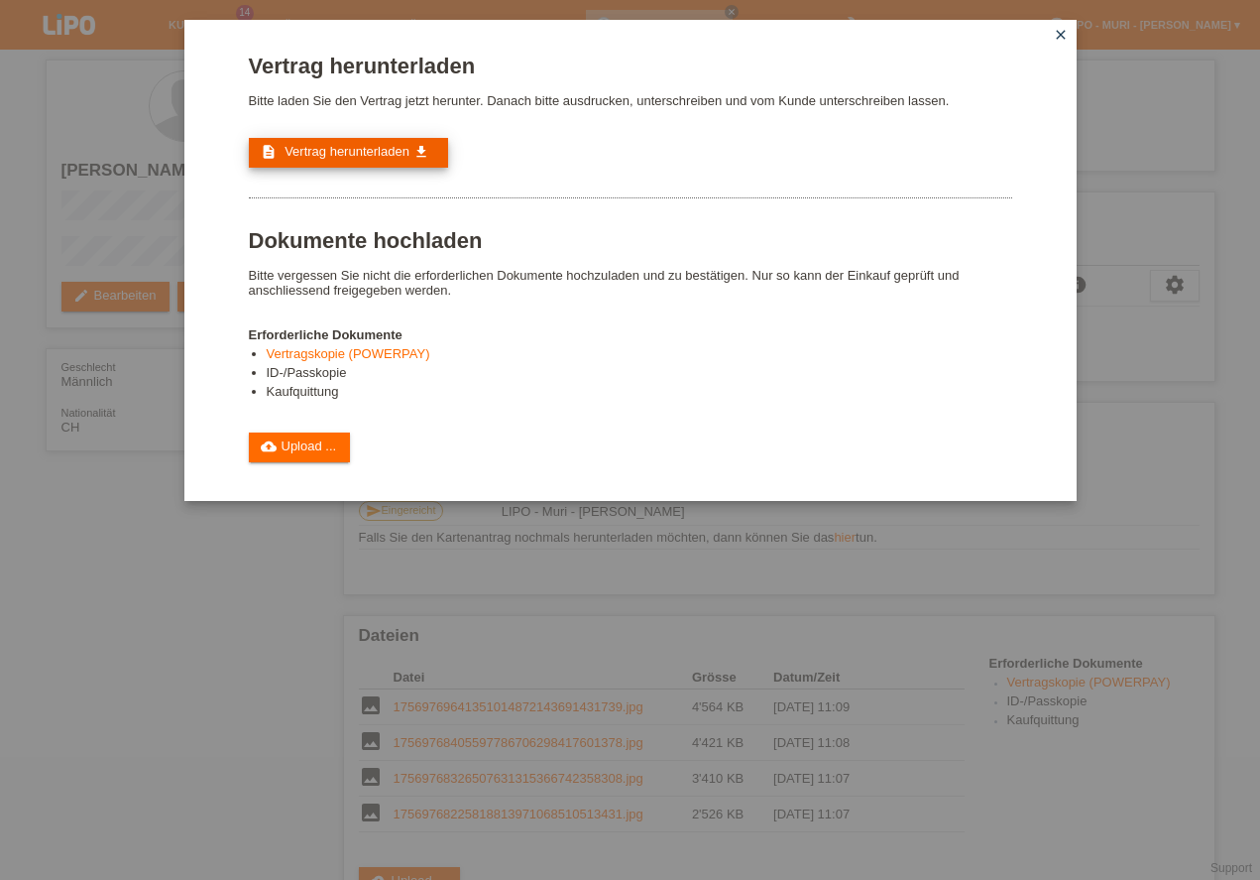
click at [316, 157] on span "Vertrag herunterladen" at bounding box center [347, 151] width 125 height 15
click at [322, 451] on link "cloud_upload Upload ..." at bounding box center [300, 447] width 102 height 30
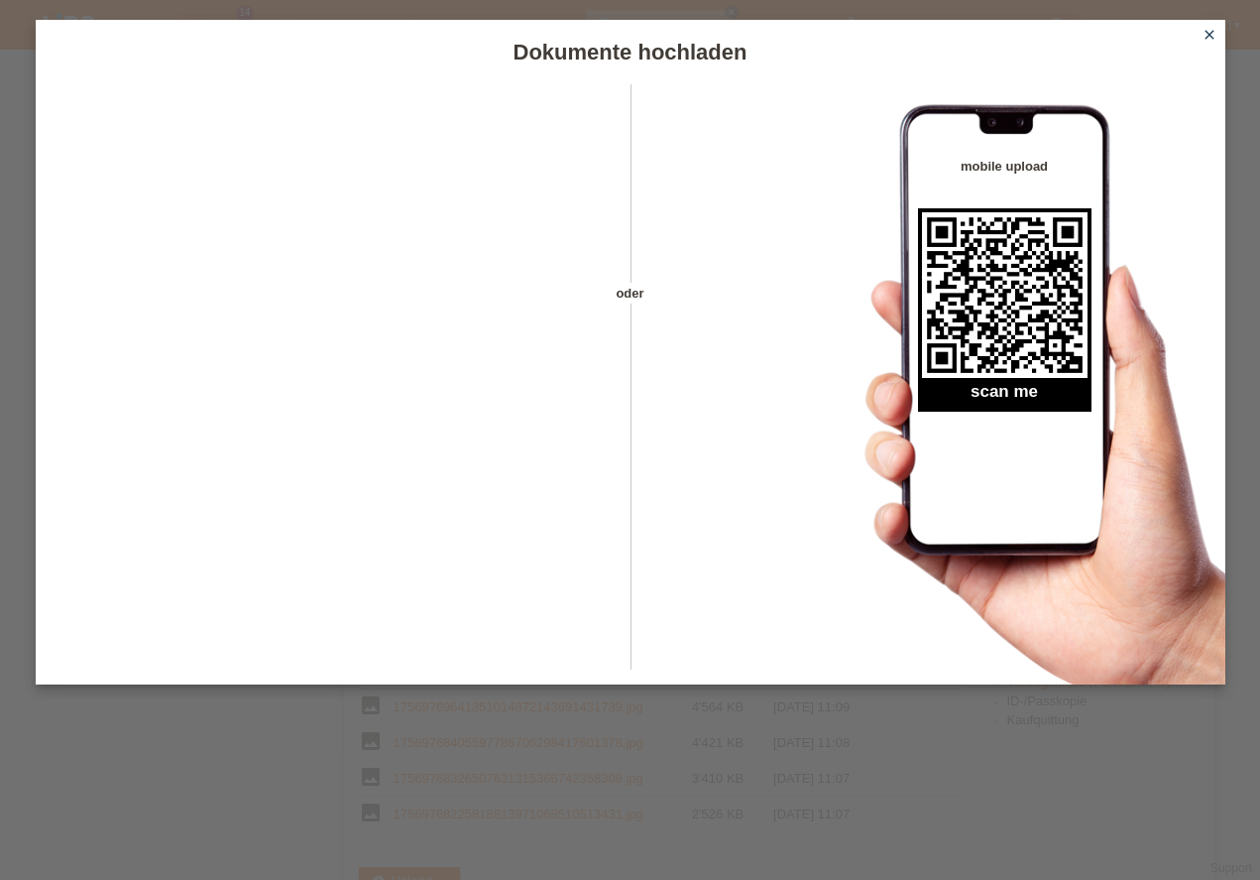
click at [778, 804] on div "Dokumente hochladen oder mobile upload scan me close" at bounding box center [630, 440] width 1260 height 880
click at [1211, 36] on icon "close" at bounding box center [1210, 35] width 16 height 16
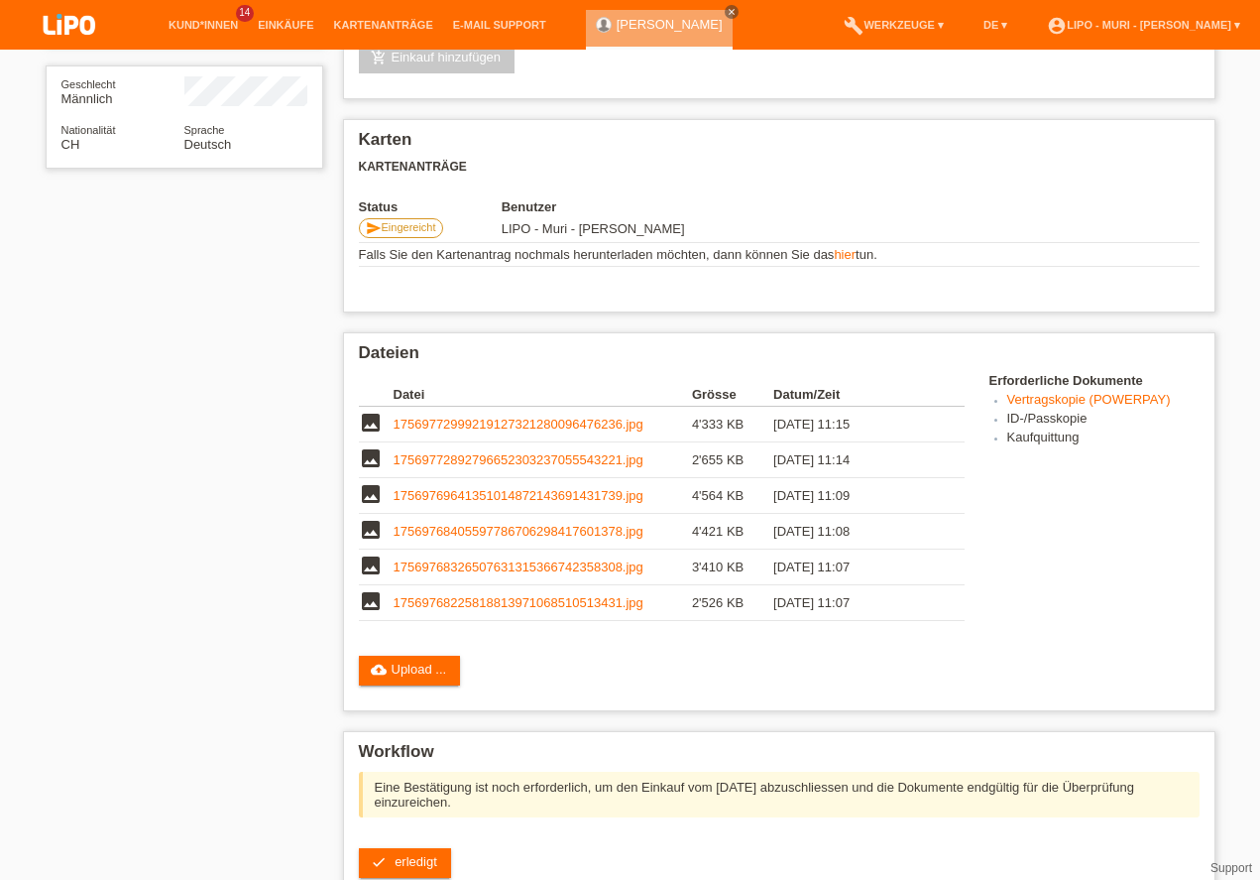
scroll to position [535, 0]
click at [416, 854] on span "erledigt" at bounding box center [416, 861] width 43 height 15
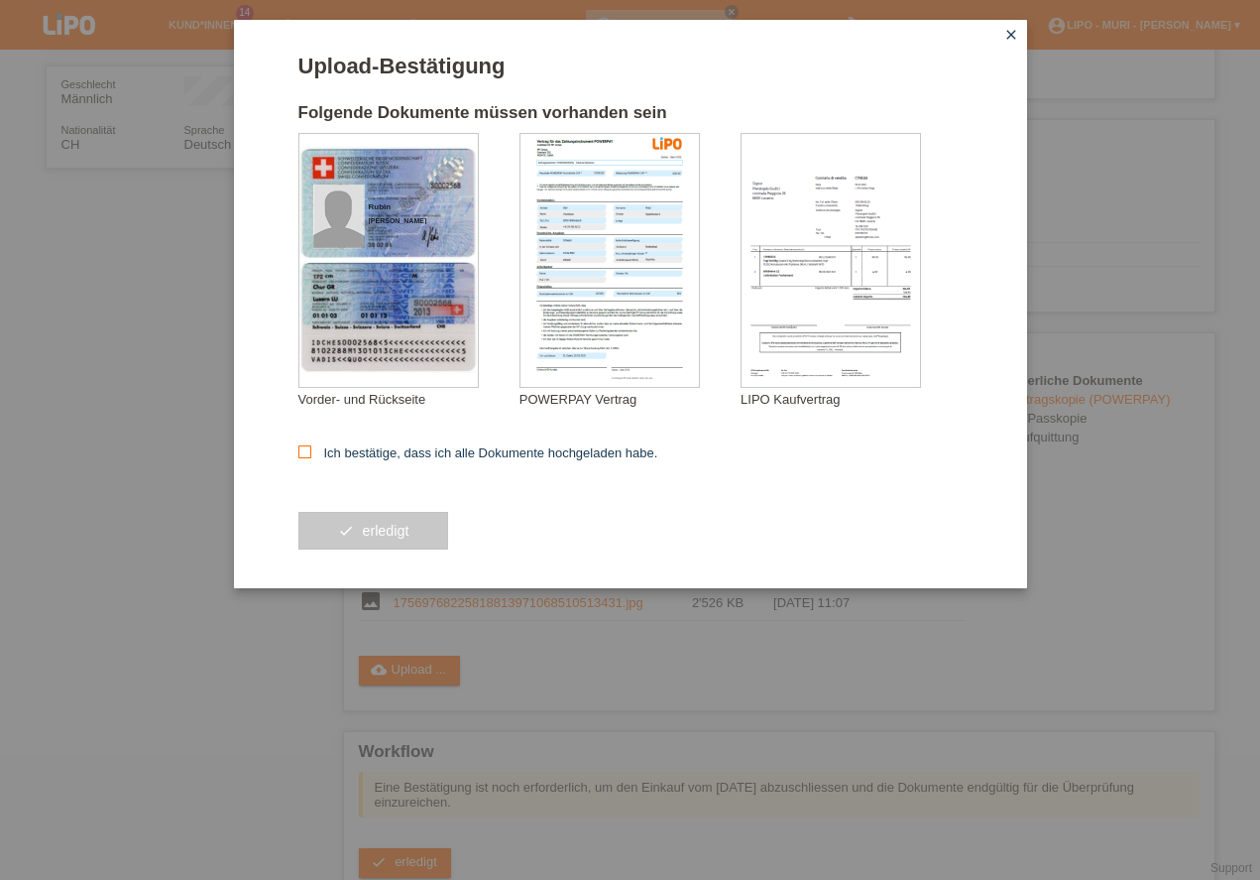
click at [301, 453] on icon at bounding box center [305, 451] width 13 height 13
click at [301, 453] on input "Ich bestätige, dass ich alle Dokumente hochgeladen habe." at bounding box center [305, 451] width 13 height 13
checkbox input "true"
click at [403, 540] on button "check erledigt" at bounding box center [374, 531] width 151 height 38
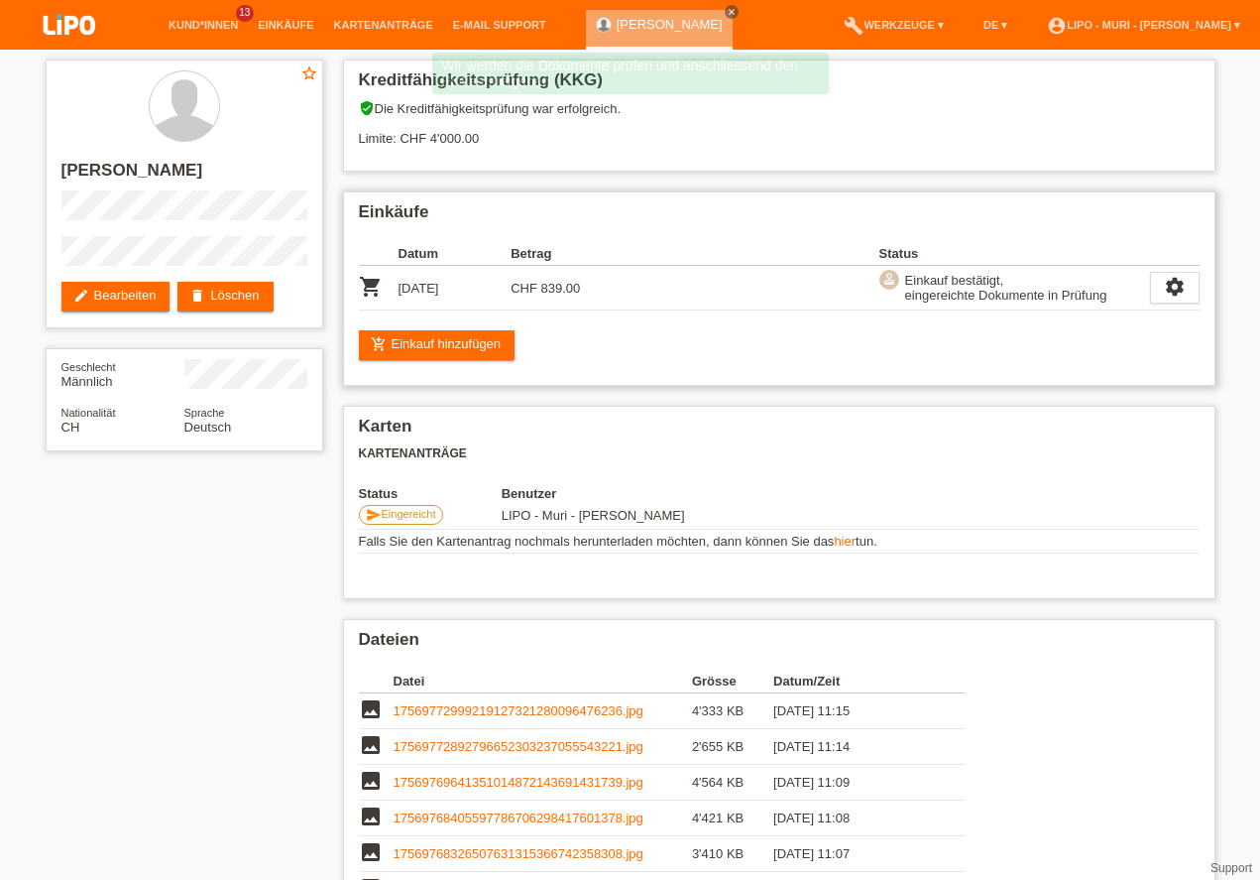
click at [741, 364] on div "Einkäufe Datum Betrag Status shopping_cart [DATE] CHF 839.00 approval settings …" at bounding box center [779, 288] width 873 height 194
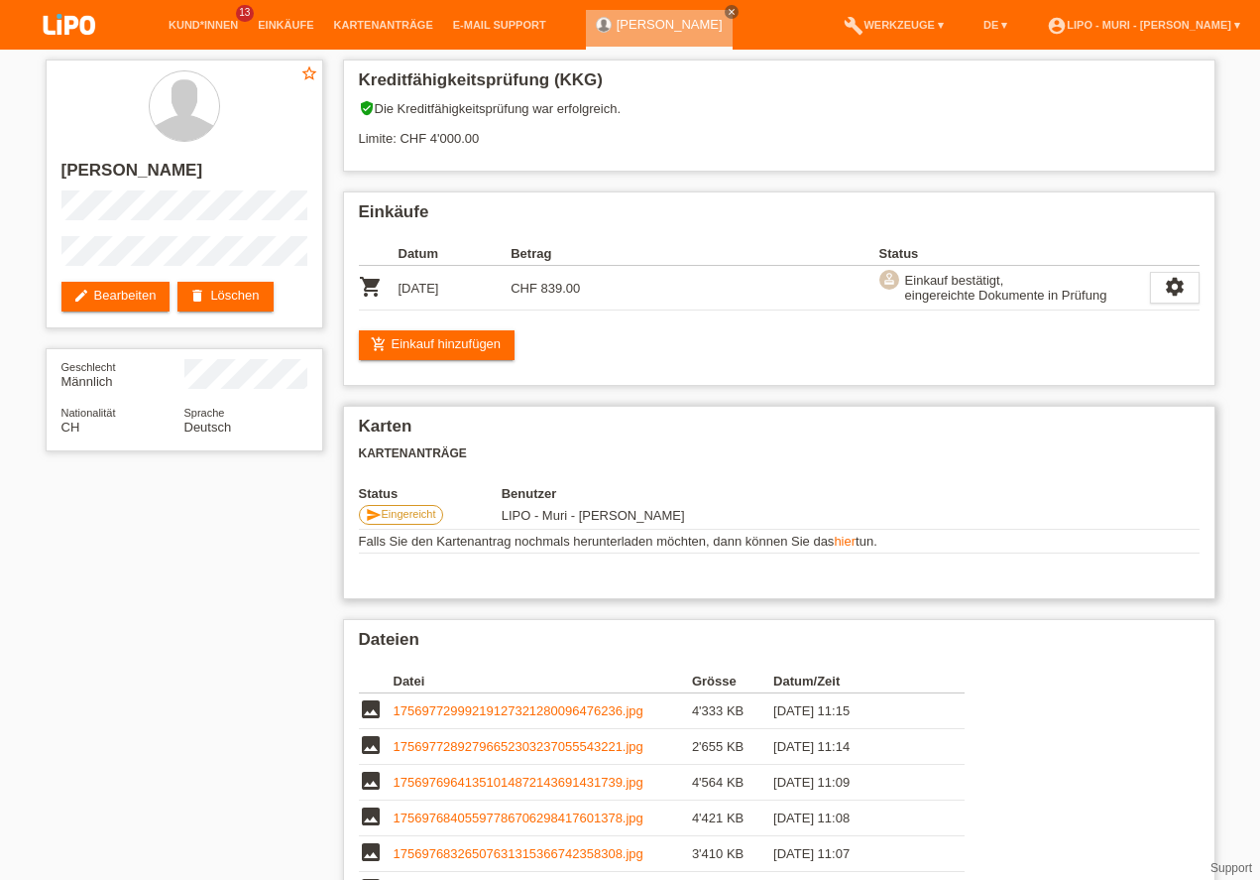
scroll to position [340, 0]
